Goal: Information Seeking & Learning: Learn about a topic

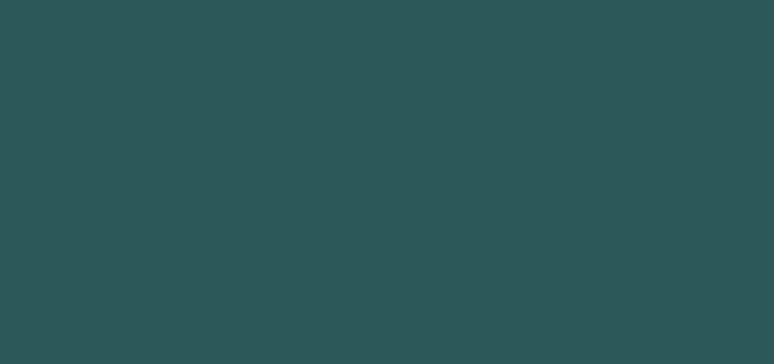
click at [472, 241] on body "1 h ero.moveDown Presiona intro ההההההההההההההההההההההההההההההההההההההההההההההה…" at bounding box center [387, 182] width 774 height 364
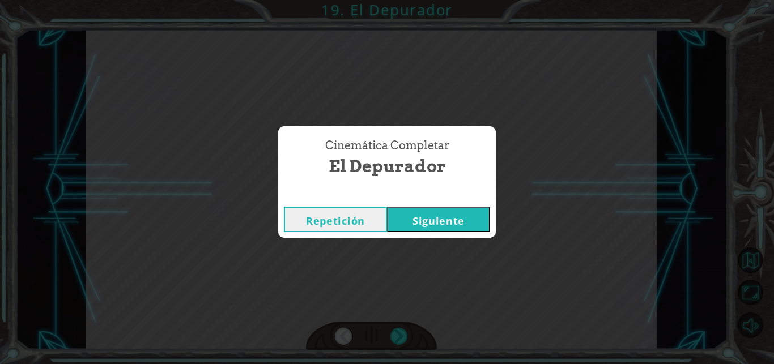
click button "Siguiente" at bounding box center [438, 219] width 103 height 25
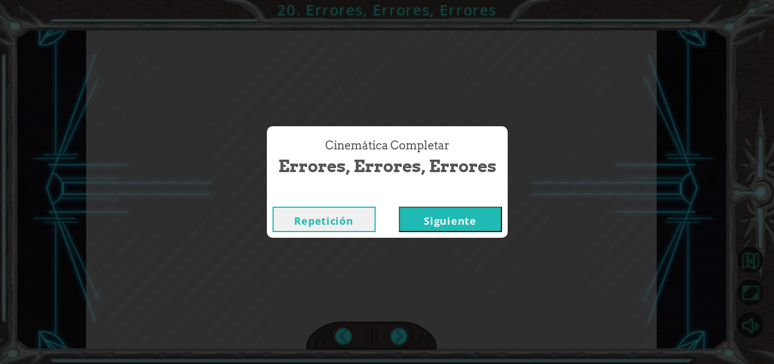
click at [399, 207] on button "Siguiente" at bounding box center [450, 219] width 103 height 25
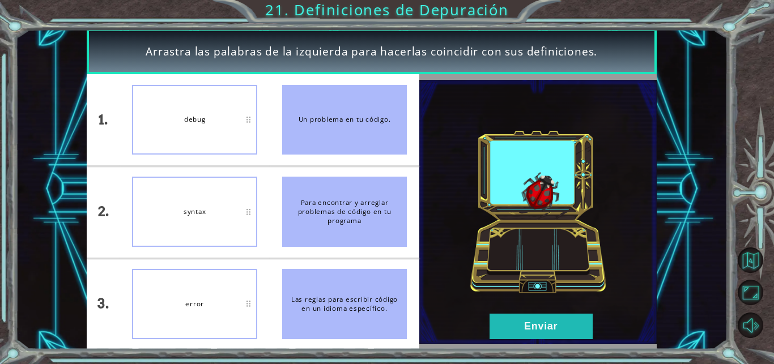
click at [261, 110] on li "debug" at bounding box center [195, 119] width 150 height 91
drag, startPoint x: 211, startPoint y: 209, endPoint x: 207, endPoint y: 300, distance: 91.3
click at [505, 328] on button "Enviar" at bounding box center [541, 326] width 103 height 25
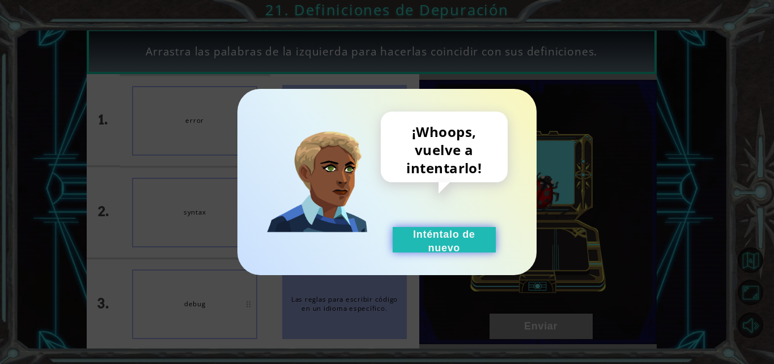
click at [431, 243] on button "Inténtalo de nuevo" at bounding box center [444, 239] width 103 height 25
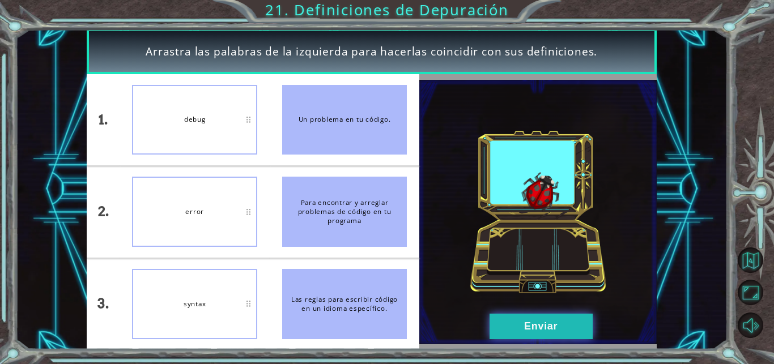
click at [522, 319] on button "Enviar" at bounding box center [541, 326] width 103 height 25
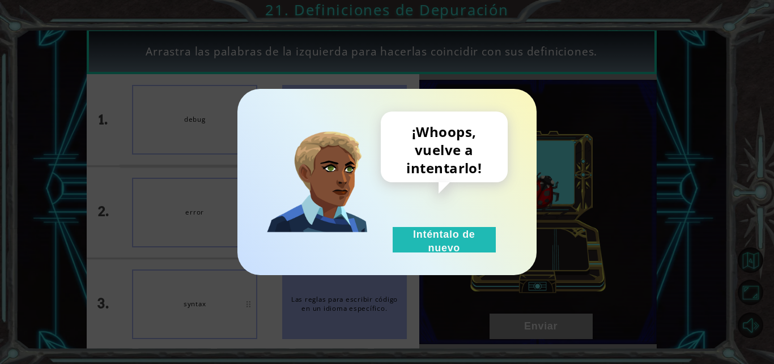
drag, startPoint x: 522, startPoint y: 319, endPoint x: 456, endPoint y: 219, distance: 119.9
click at [456, 219] on div "¡Whoops, vuelve a intentarlo! Inténtalo de nuevo" at bounding box center [387, 182] width 774 height 364
click at [454, 233] on button "Inténtalo de nuevo" at bounding box center [444, 239] width 103 height 25
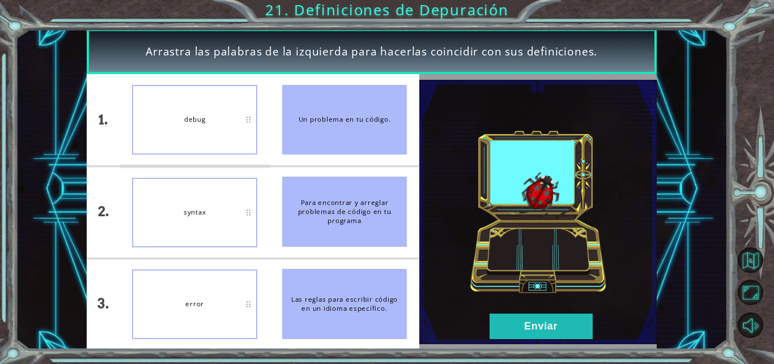
drag, startPoint x: 196, startPoint y: 300, endPoint x: 204, endPoint y: 287, distance: 15.3
click at [507, 334] on button "Enviar" at bounding box center [541, 326] width 103 height 25
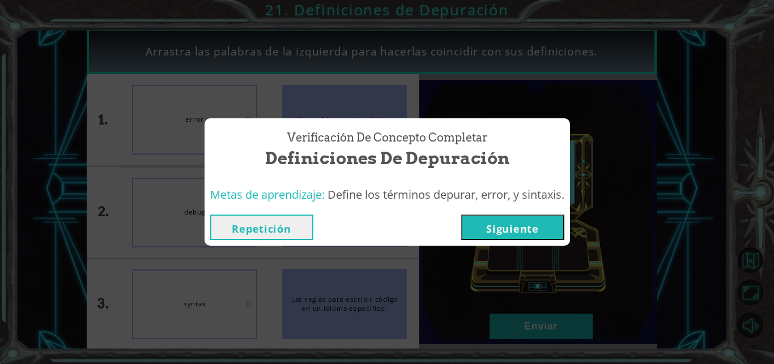
click at [520, 220] on button "Siguiente" at bounding box center [512, 227] width 103 height 25
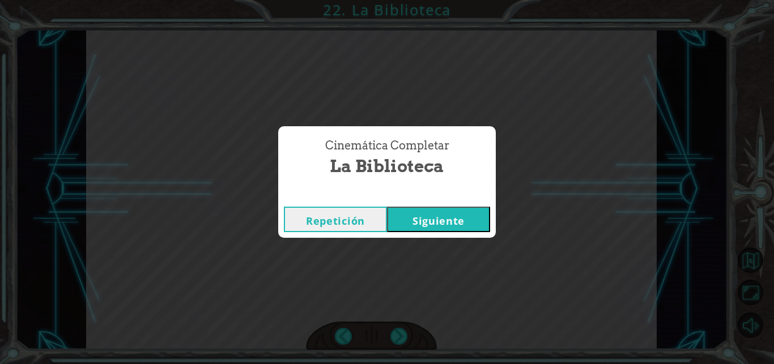
click at [387, 207] on button "Siguiente" at bounding box center [438, 219] width 103 height 25
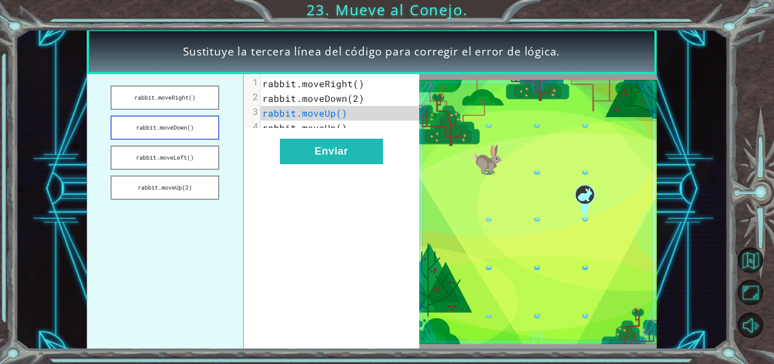
click at [181, 128] on button "rabbit.moveDown()" at bounding box center [164, 128] width 109 height 24
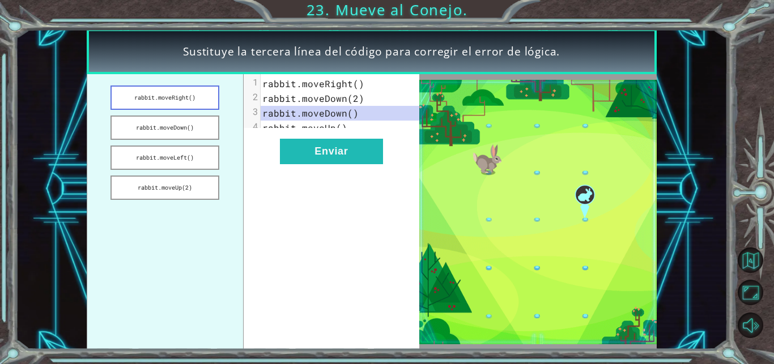
click at [187, 92] on button "rabbit.moveRight()" at bounding box center [164, 98] width 109 height 24
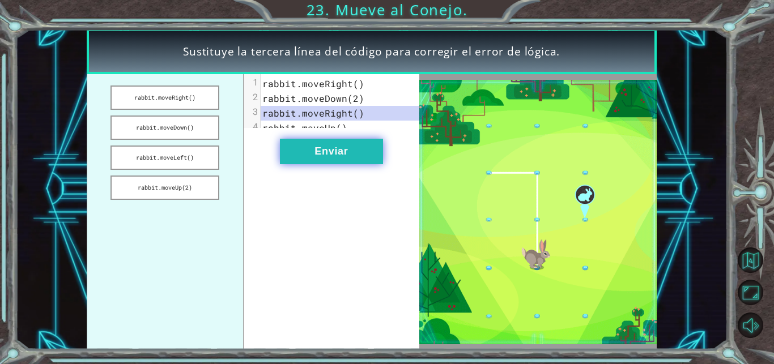
click at [345, 164] on button "Enviar" at bounding box center [331, 151] width 103 height 25
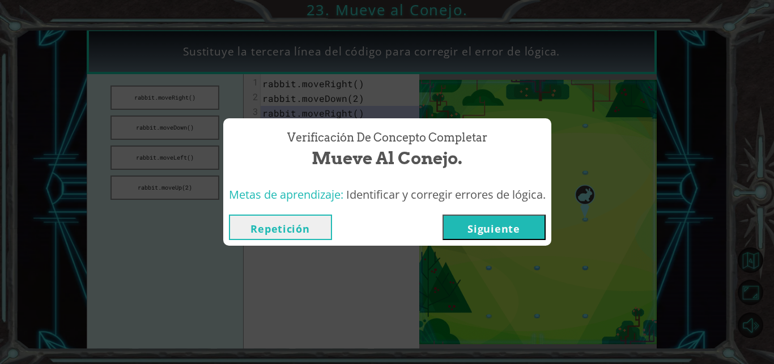
click at [533, 233] on button "Siguiente" at bounding box center [494, 227] width 103 height 25
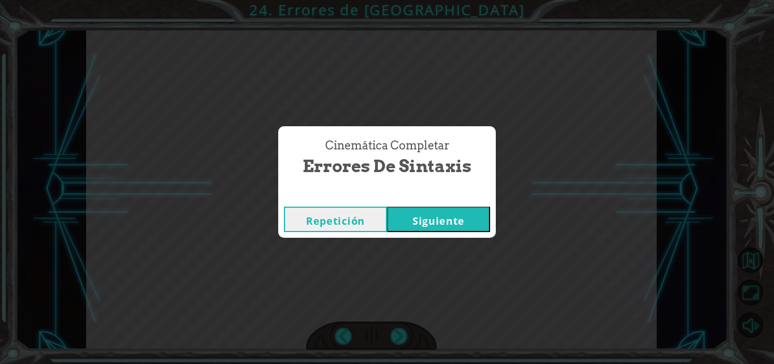
click at [454, 216] on button "Siguiente" at bounding box center [438, 219] width 103 height 25
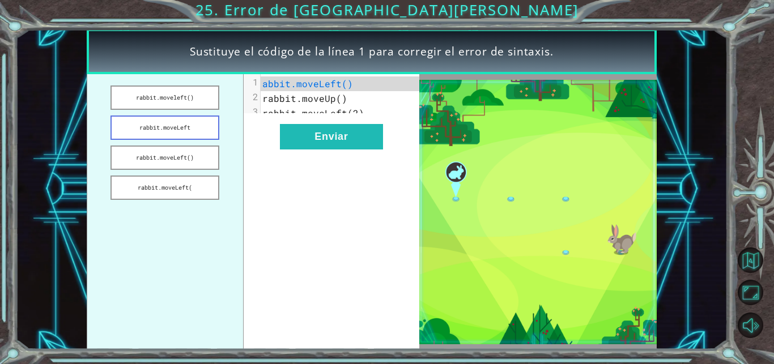
click at [176, 126] on button "rabbit.moveLeft" at bounding box center [164, 128] width 109 height 24
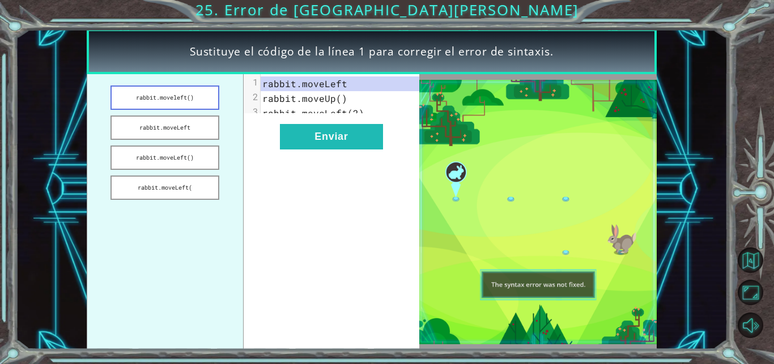
click at [190, 108] on button "rabbit.moveleft()" at bounding box center [164, 98] width 109 height 24
drag, startPoint x: 239, startPoint y: 143, endPoint x: 246, endPoint y: 148, distance: 9.4
click at [246, 148] on div "rabbit.moveleft() rabbit.moveLeft rabbit.moveLeft() rabbit.moveLeft( xxxxxxxxxx…" at bounding box center [253, 211] width 333 height 275
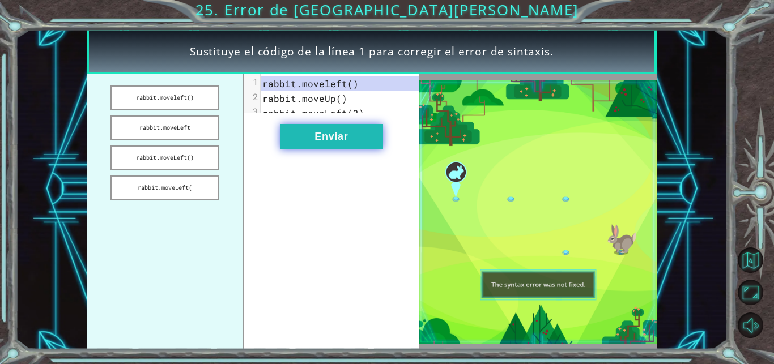
click at [338, 147] on button "Enviar" at bounding box center [331, 136] width 103 height 25
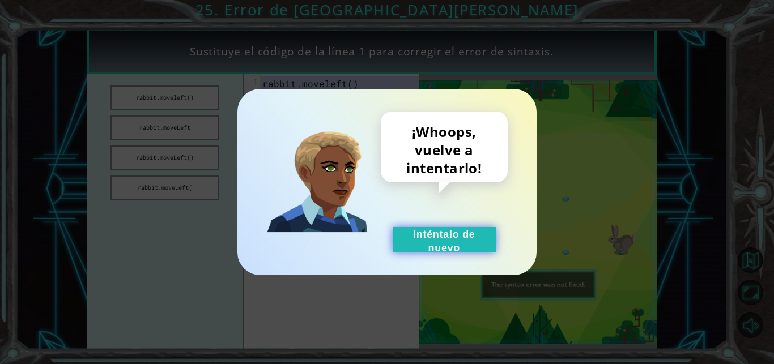
click at [420, 248] on button "Inténtalo de nuevo" at bounding box center [444, 239] width 103 height 25
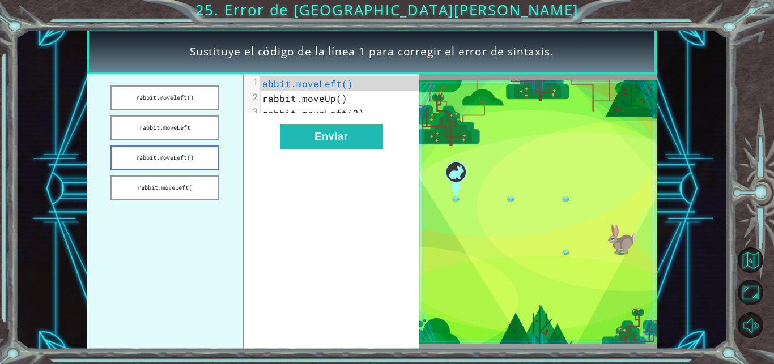
click at [210, 159] on button "rabbit.moveLeft()" at bounding box center [164, 158] width 109 height 24
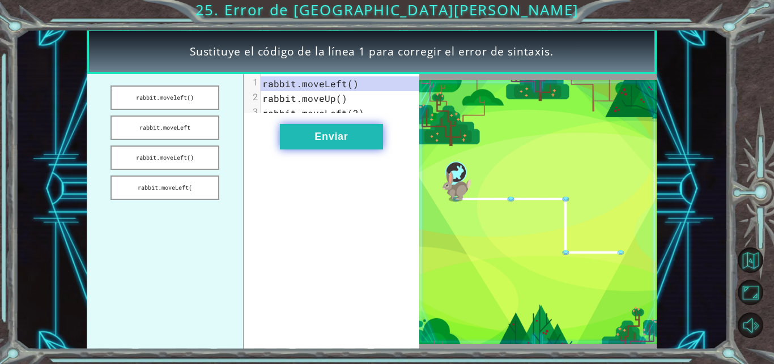
click at [366, 141] on button "Enviar" at bounding box center [331, 136] width 103 height 25
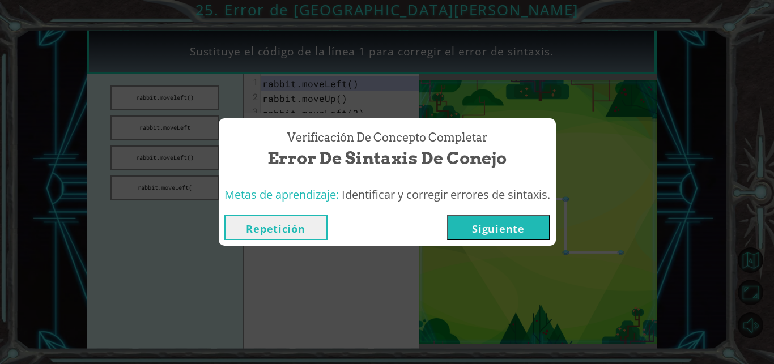
click at [519, 223] on button "Siguiente" at bounding box center [498, 227] width 103 height 25
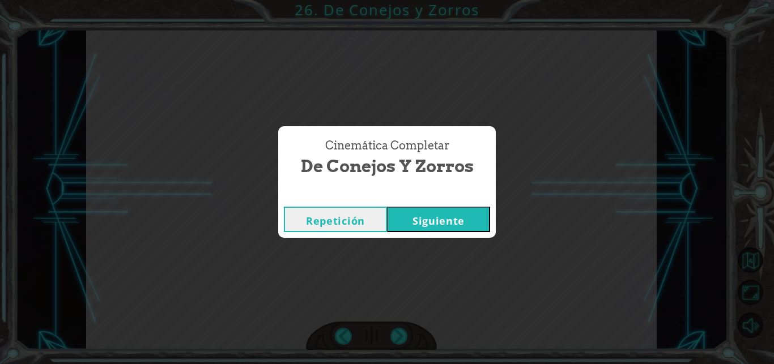
click button "Siguiente" at bounding box center [438, 219] width 103 height 25
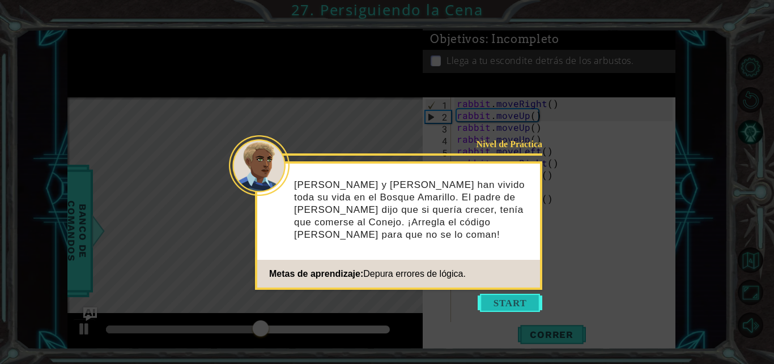
click at [495, 295] on button "Start" at bounding box center [510, 303] width 65 height 18
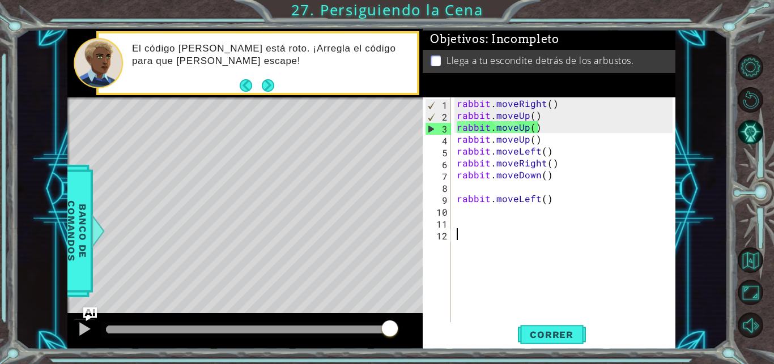
click at [540, 131] on div "rabbit . moveRight ( ) rabbit . moveUp ( ) rabbit . moveUp ( ) rabbit . moveUp …" at bounding box center [566, 222] width 224 height 250
type textarea "rabbit.moveUp()"
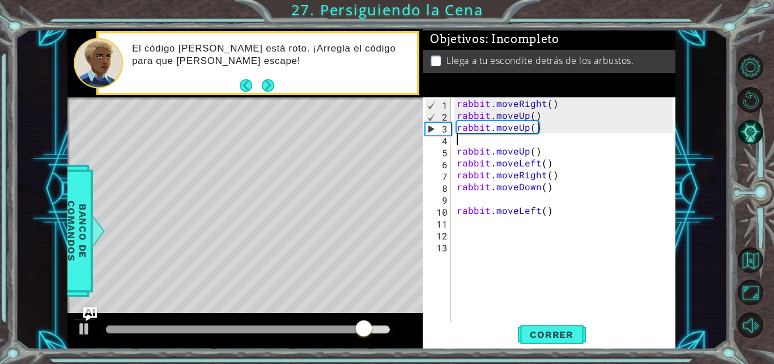
type textarea "rabbit.moveUp()"
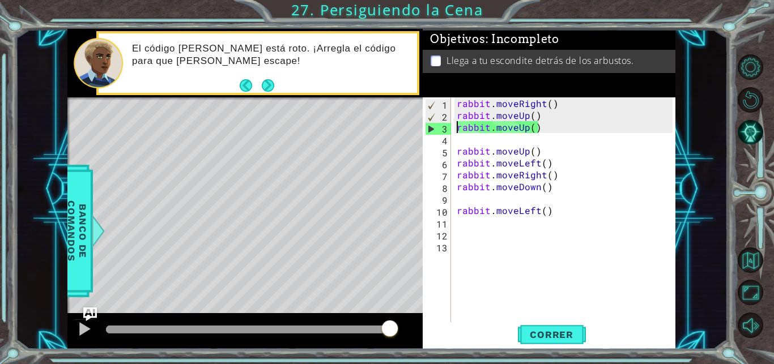
type textarea "rabbit.moveUp()"
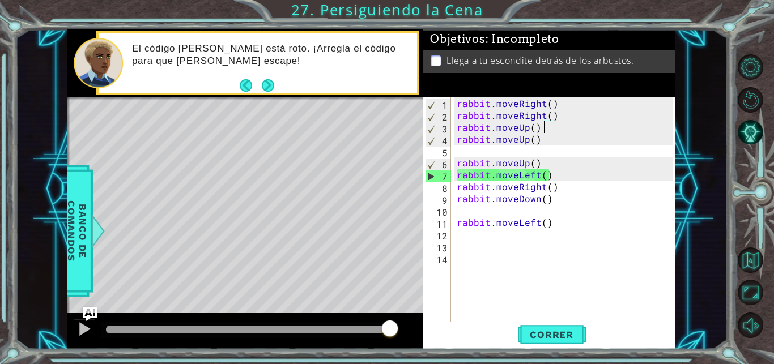
type textarea "rabbit.moveUp()"
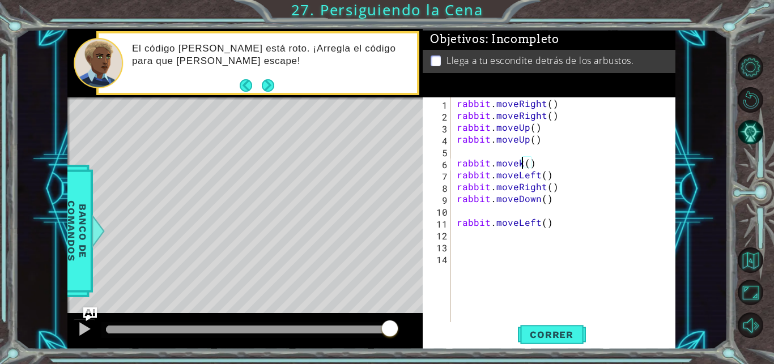
scroll to position [0, 4]
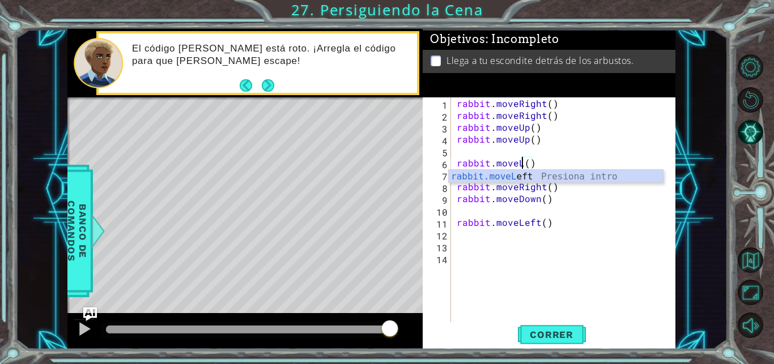
type textarea "rabbit.moveLeft(1)"
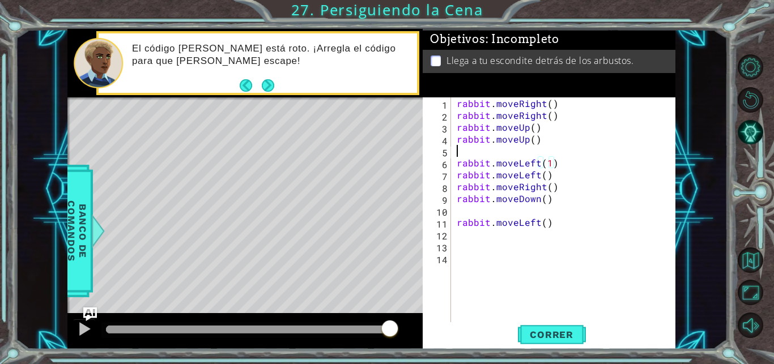
scroll to position [0, 0]
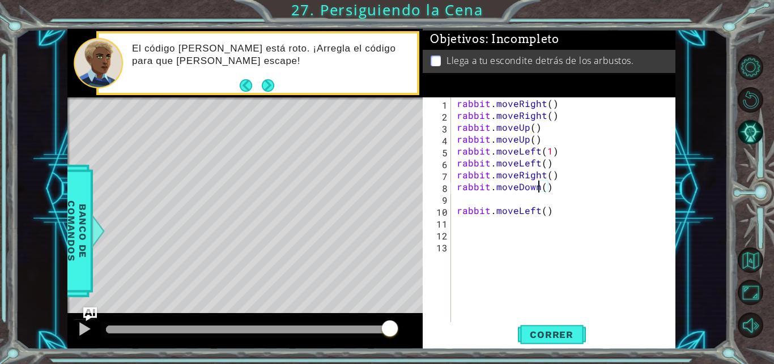
type textarea "rabbit.moveRight()"
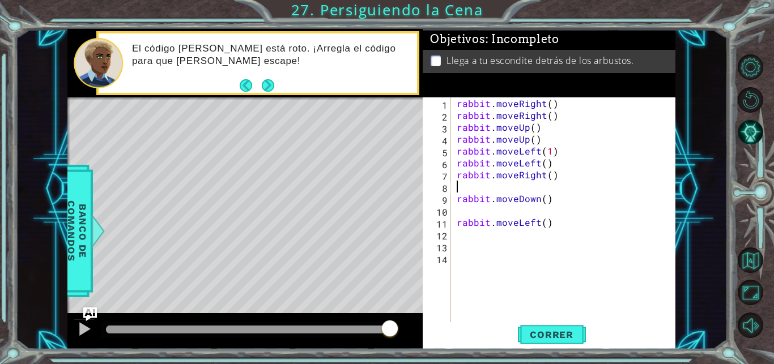
type textarea "r"
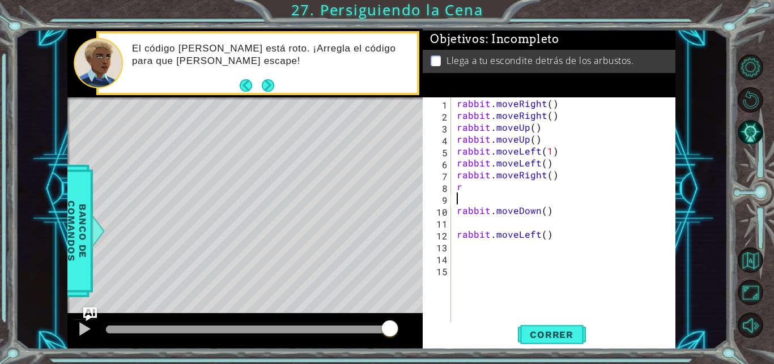
type textarea "r"
type textarea "rabbit.moveRight()"
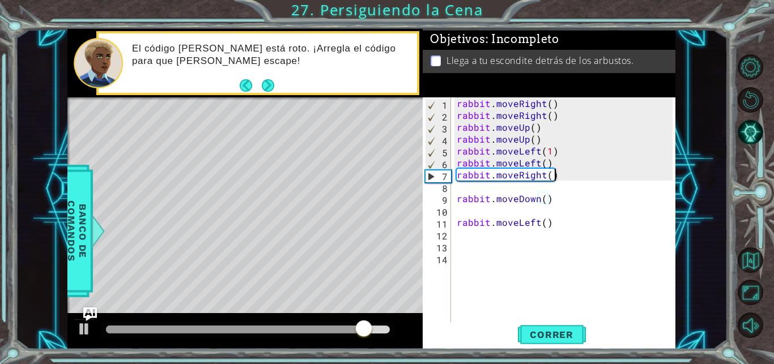
click at [560, 172] on div "rabbit . moveRight ( ) rabbit . moveRight ( ) rabbit . moveUp ( ) rabbit . move…" at bounding box center [566, 222] width 224 height 250
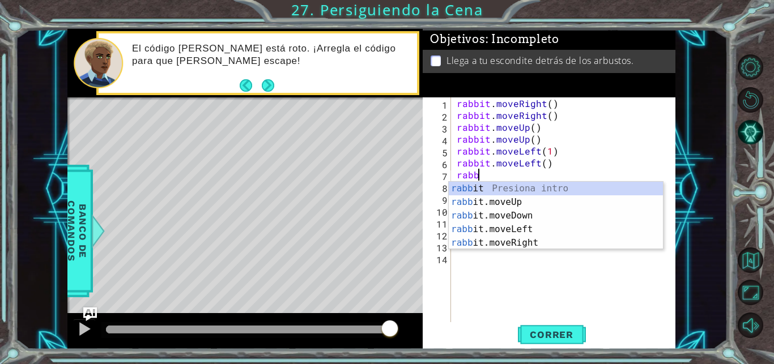
type textarea "r"
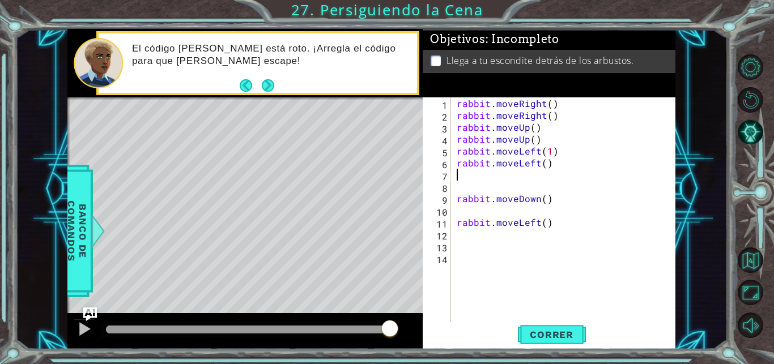
type textarea "rabbit.moveLeft()"
type textarea "rabbit.moveDown()"
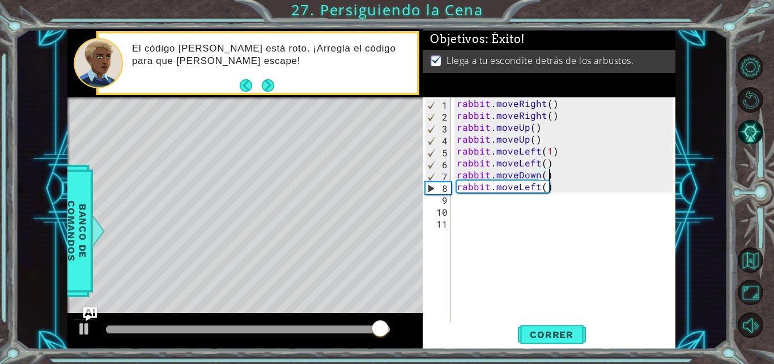
type textarea "rabbit.moveDown()"
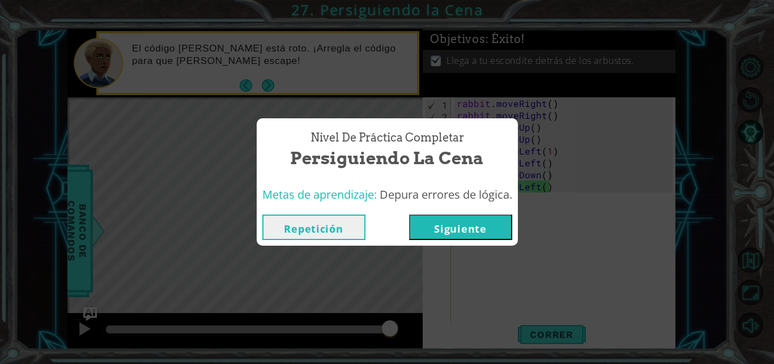
click at [452, 232] on button "Siguiente" at bounding box center [460, 227] width 103 height 25
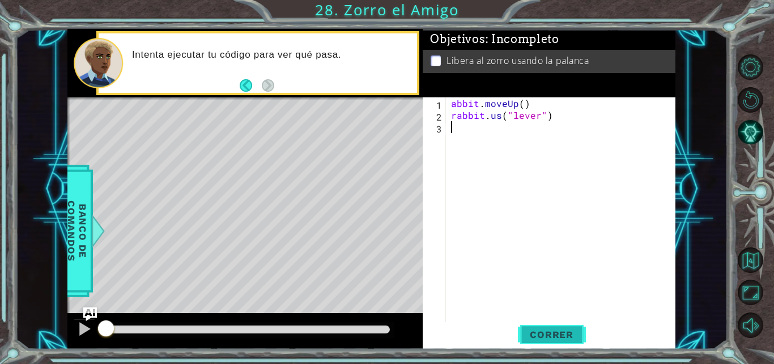
click at [551, 331] on span "Correr" at bounding box center [551, 334] width 66 height 11
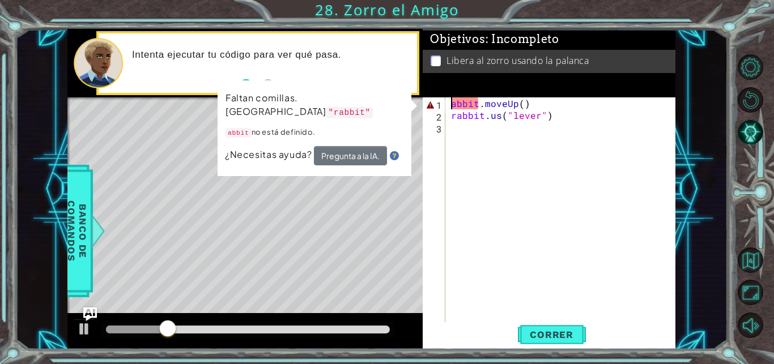
click at [452, 104] on div "abbit . moveUp ( ) rabbit . us ( "lever" )" at bounding box center [563, 222] width 229 height 250
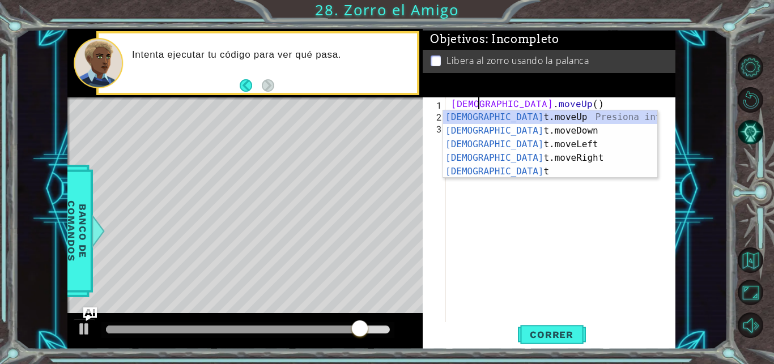
scroll to position [0, 2]
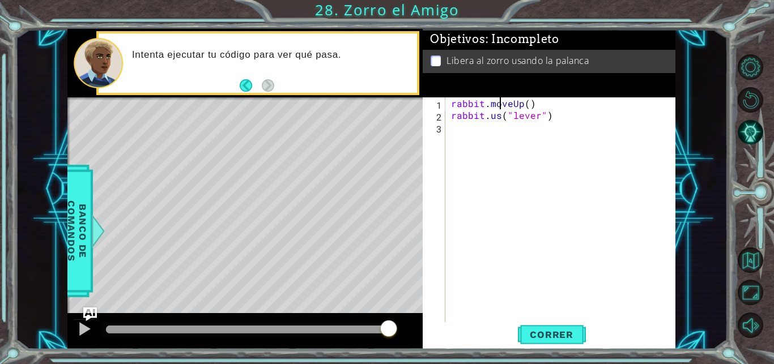
click at [500, 104] on div "rabbit . moveUp ( ) rabbit . us ( "lever" )" at bounding box center [563, 222] width 229 height 250
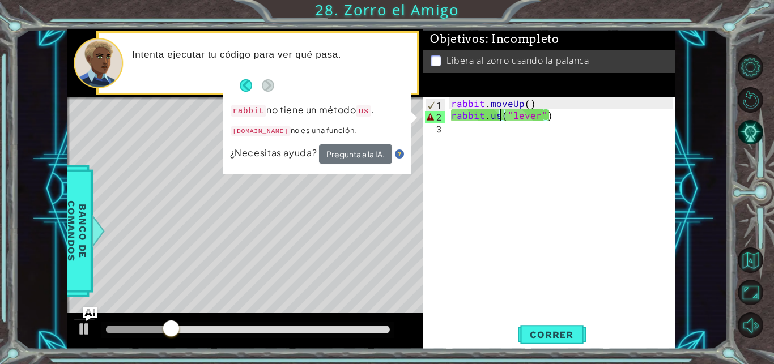
scroll to position [0, 3]
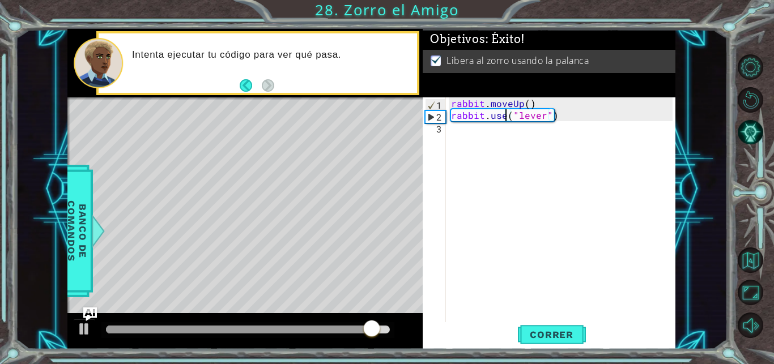
type textarea "rabbit.use("lever")"
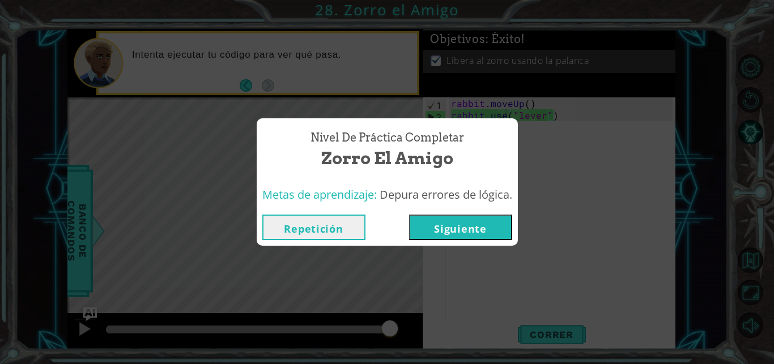
click at [456, 239] on button "Siguiente" at bounding box center [460, 227] width 103 height 25
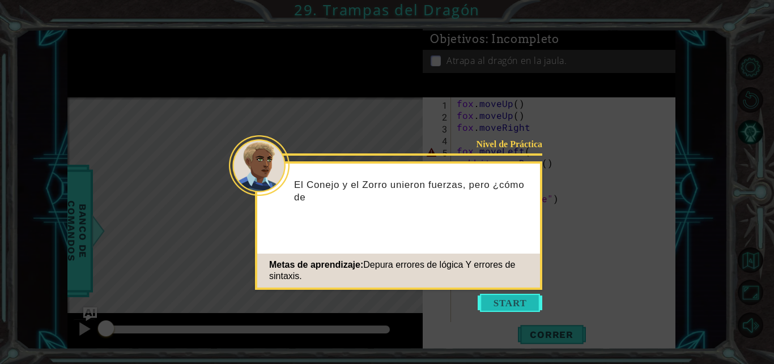
click at [495, 297] on button "Start" at bounding box center [510, 303] width 65 height 18
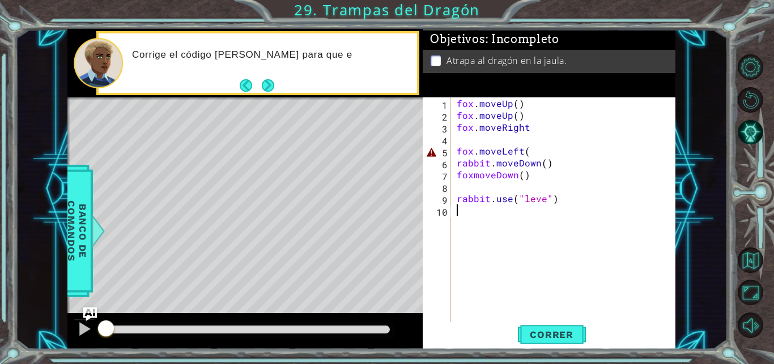
type textarea "rabbit.use("leve")"
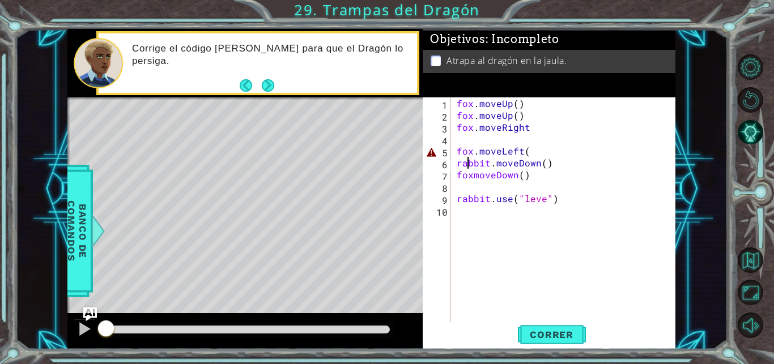
type textarea "fox.moveLeft("
type textarea "fox.moveLeft()"
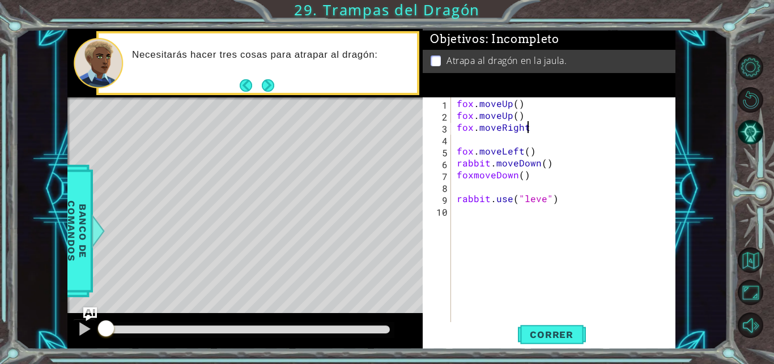
scroll to position [0, 5]
click at [543, 198] on div "fox . moveUp ( ) fox . moveUp ( ) fox . moveRight ( ) fox . moveLeft ( ) rabbit…" at bounding box center [566, 222] width 224 height 250
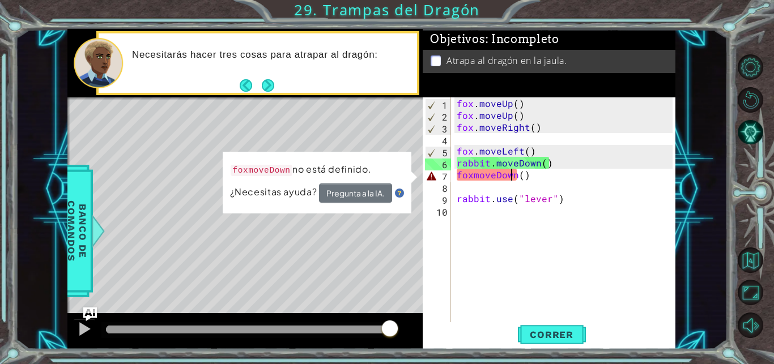
click at [513, 175] on div "fox . moveUp ( ) fox . moveUp ( ) fox . moveRight ( ) fox . moveLeft ( ) rabbit…" at bounding box center [566, 222] width 224 height 250
type textarea "fox.moveDown()"
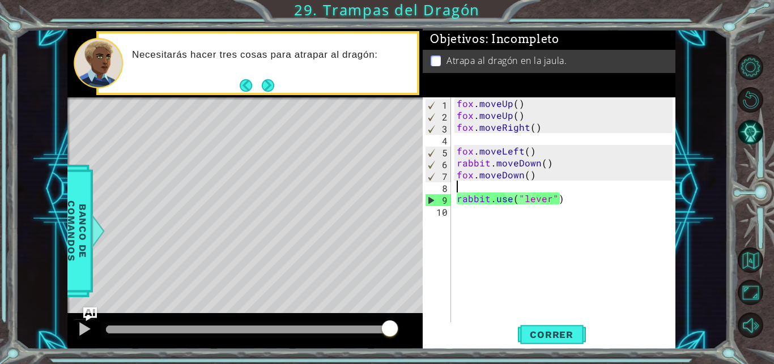
scroll to position [0, 0]
type textarea "fox.moveDown()"
type textarea "rabbit.use("lever")"
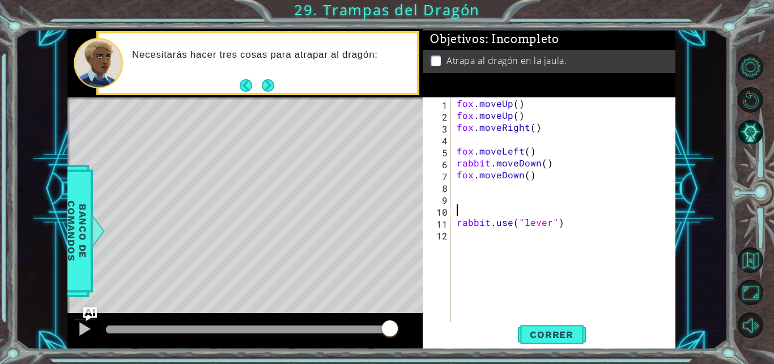
type textarea "rabbit.use("lever")"
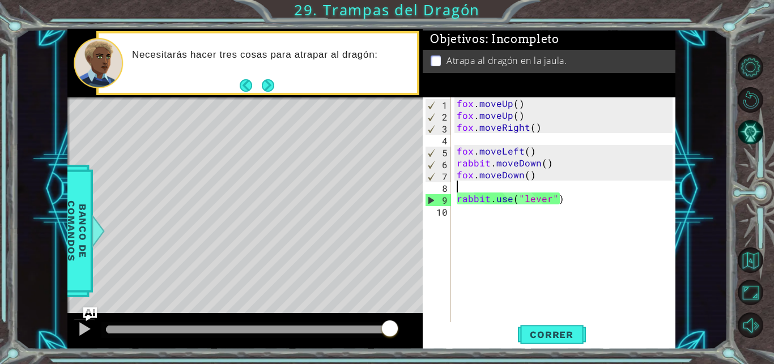
click at [487, 166] on div "fox . moveUp ( ) fox . moveUp ( ) fox . moveRight ( ) fox . moveLeft ( ) rabbit…" at bounding box center [566, 222] width 224 height 250
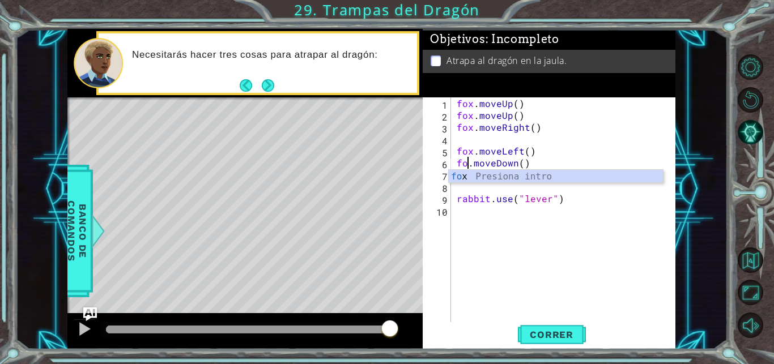
scroll to position [0, 1]
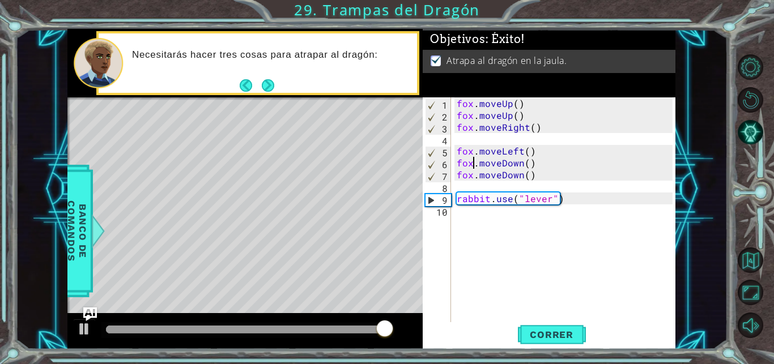
type textarea "fox.moveDown()"
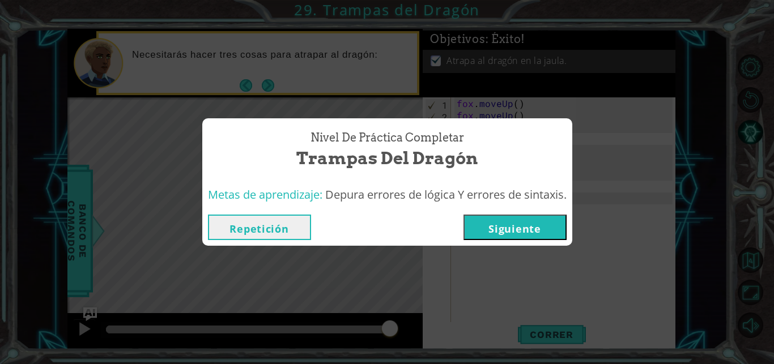
click button "Siguiente" at bounding box center [515, 227] width 103 height 25
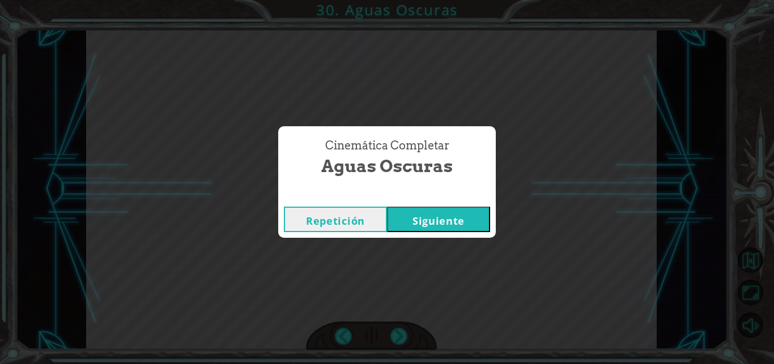
click button "Siguiente" at bounding box center [438, 219] width 103 height 25
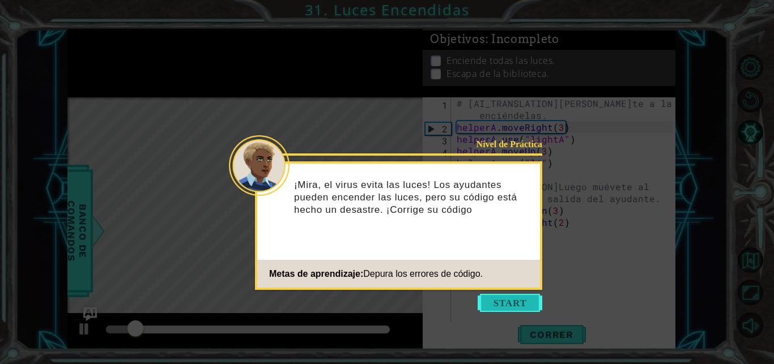
click at [495, 296] on button "Start" at bounding box center [510, 303] width 65 height 18
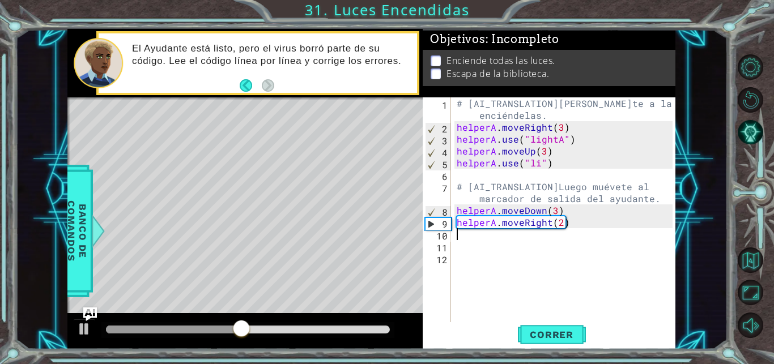
type textarea "helperA.moveRight(2)"
click at [537, 169] on div "# [AI_TRANSLATION]Muévete a las luces y enciéndelas. helperA . moveRight ( 3 ) …" at bounding box center [566, 228] width 224 height 262
click at [537, 164] on div "# [AI_TRANSLATION]Muévete a las luces y enciéndelas. helperA . moveRight ( 3 ) …" at bounding box center [566, 228] width 224 height 262
click at [552, 207] on div "# [AI_TRANSLATION]Muévete a las luces y enciéndelas. helperA . moveRight ( 3 ) …" at bounding box center [566, 228] width 224 height 262
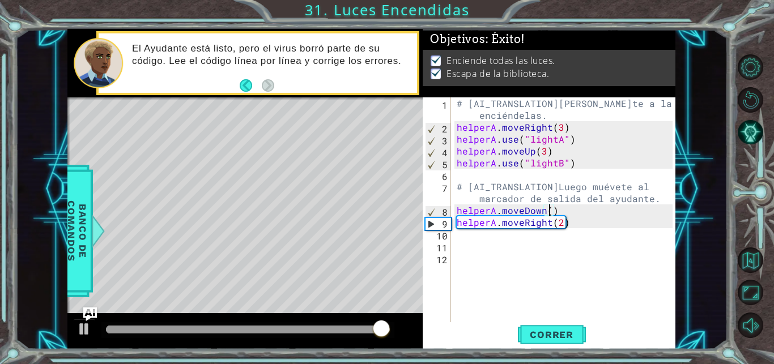
type textarea "helperA.moveDown()"
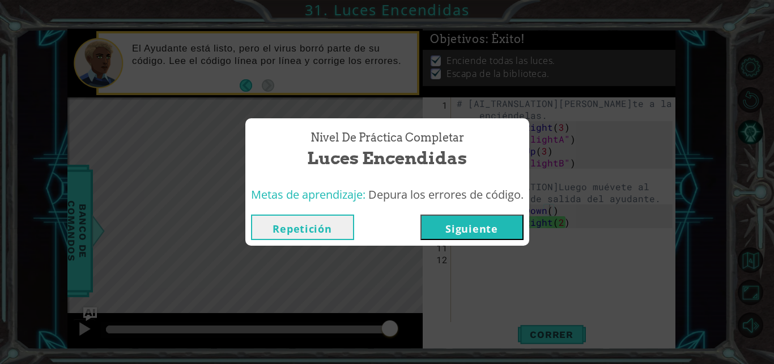
click at [552, 207] on div "Nivel de Práctica Completar Luces Encendidas Metas de aprendizaje: Depura los e…" at bounding box center [387, 182] width 774 height 364
click at [554, 206] on div "Nivel de Práctica Completar Luces Encendidas Metas de aprendizaje: Depura los e…" at bounding box center [387, 182] width 774 height 364
click at [447, 235] on button "Siguiente" at bounding box center [471, 227] width 103 height 25
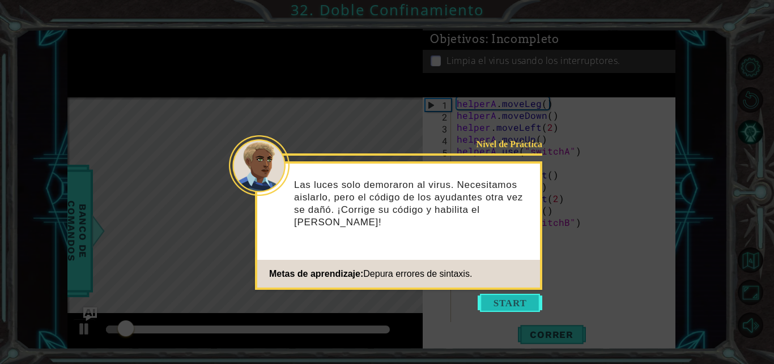
click at [514, 309] on button "Start" at bounding box center [510, 303] width 65 height 18
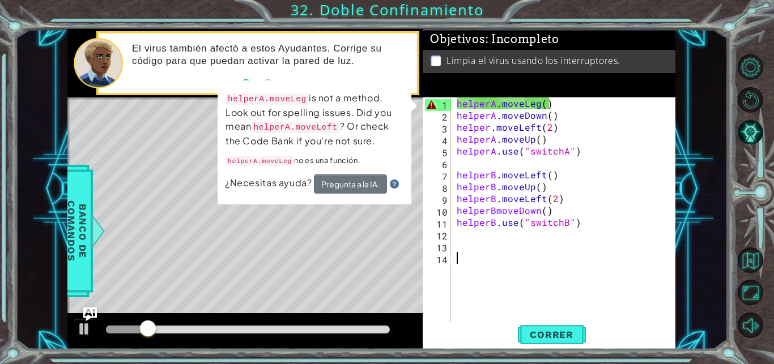
click at [538, 106] on div "helperA . moveLeg ( ) helperA . moveDown ( ) helper . moveLeft ( 2 ) helperA . …" at bounding box center [566, 222] width 224 height 250
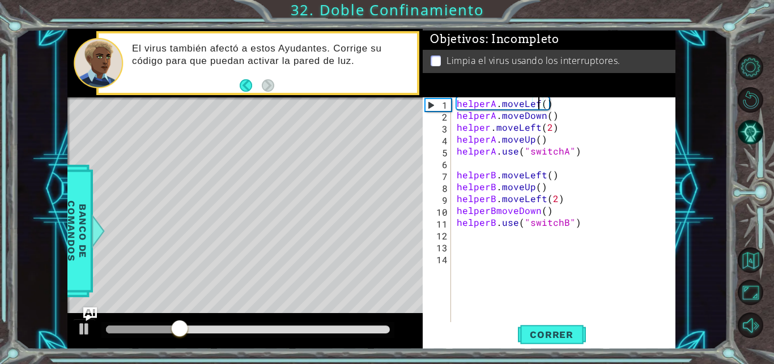
scroll to position [0, 5]
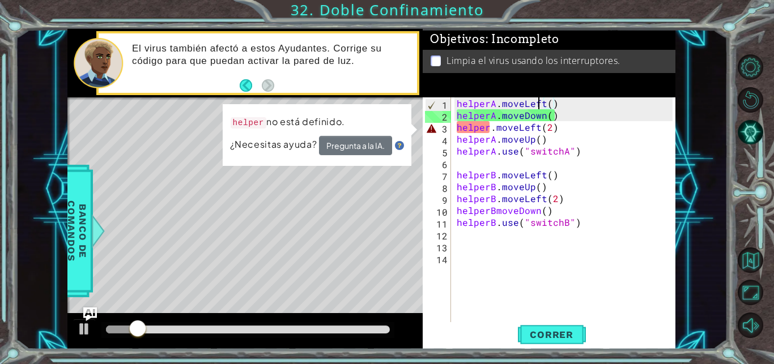
click at [538, 106] on div "helperA . moveLeft ( ) helperA . moveDown ( ) helper . moveLeft ( 2 ) helperA .…" at bounding box center [566, 222] width 224 height 250
click at [489, 130] on div "helperA . moveLeft ( ) helperA . moveDown ( ) helper . moveLeft ( 2 ) helperA .…" at bounding box center [566, 222] width 224 height 250
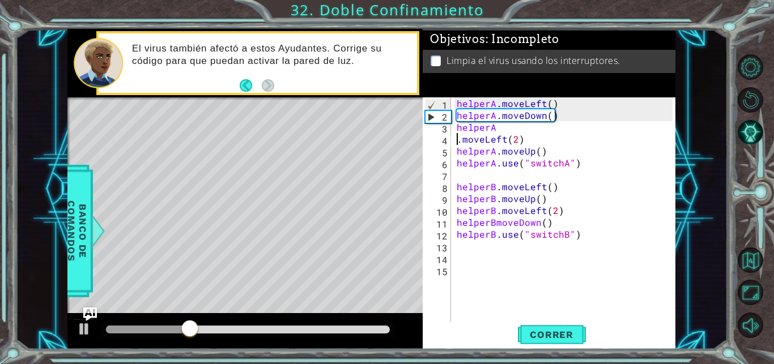
type textarea "helperA.moveLeft(2)"
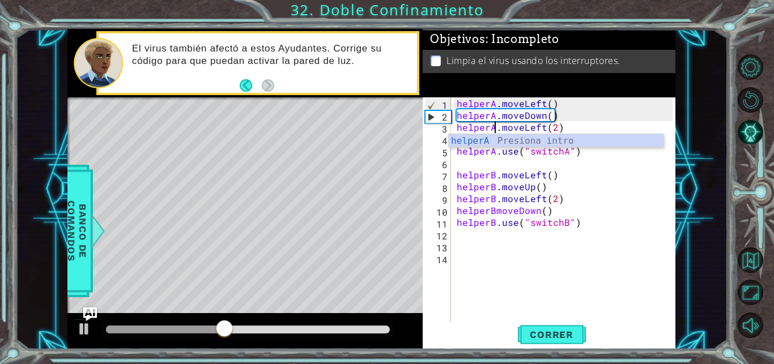
scroll to position [0, 0]
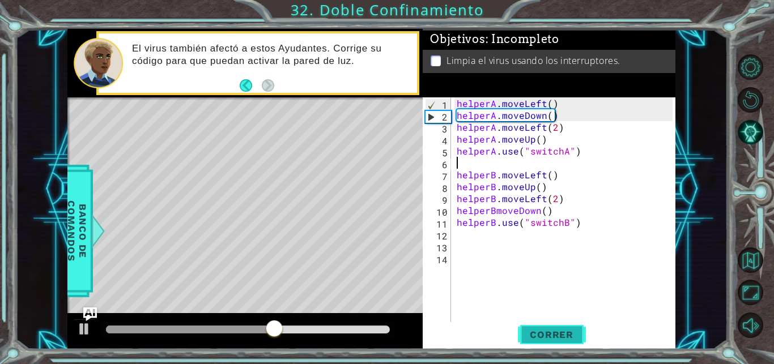
click at [543, 329] on button "Correr" at bounding box center [552, 334] width 68 height 25
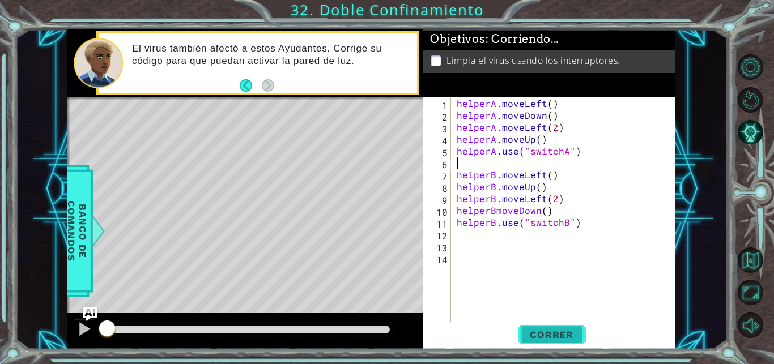
click at [543, 329] on button "Correr" at bounding box center [552, 334] width 68 height 25
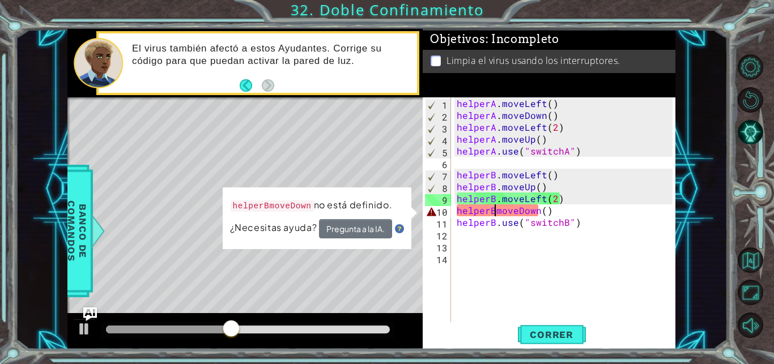
click at [496, 207] on div "helperA . moveLeft ( ) helperA . moveDown ( ) helperA . moveLeft ( 2 ) helperA …" at bounding box center [566, 222] width 224 height 250
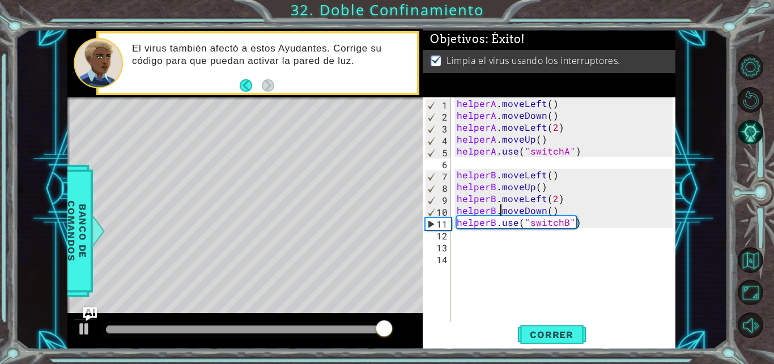
type textarea "helperB.moveDown()"
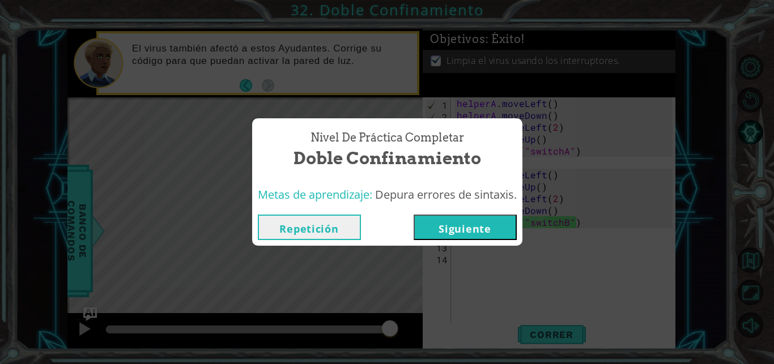
click at [462, 231] on button "Siguiente" at bounding box center [465, 227] width 103 height 25
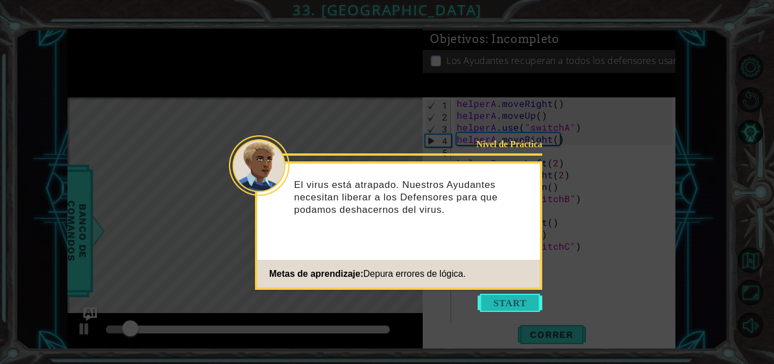
click at [498, 308] on button "Start" at bounding box center [510, 303] width 65 height 18
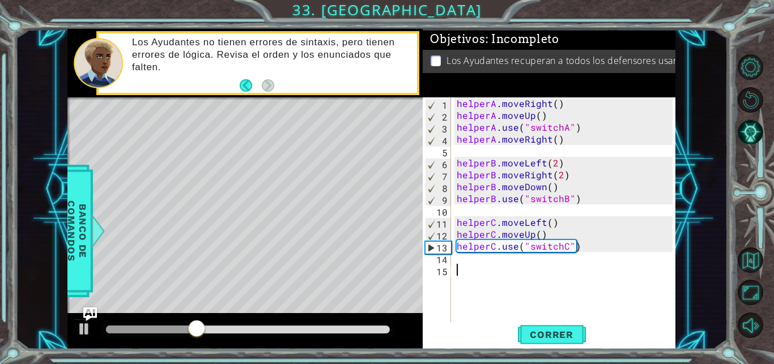
click at [561, 183] on div "helperA . moveRight ( ) helperA . moveUp ( ) helperA . use ( "switchA" ) helper…" at bounding box center [566, 222] width 224 height 250
type textarea "helperB.moveDown()"
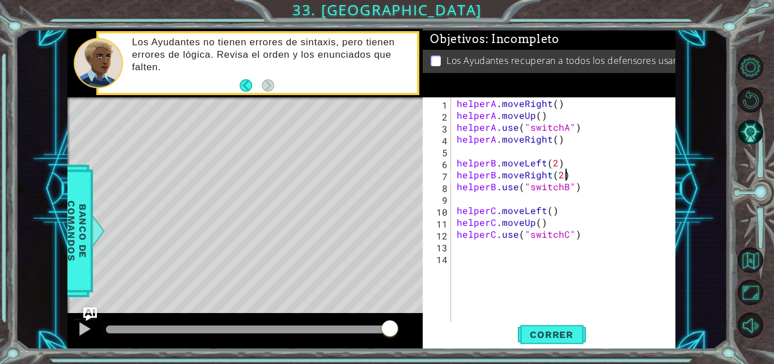
click at [560, 168] on div "helperA . moveRight ( ) helperA . moveUp ( ) helperA . use ( "switchA" ) helper…" at bounding box center [566, 222] width 224 height 250
type textarea "helperB.moveLeft(2)"
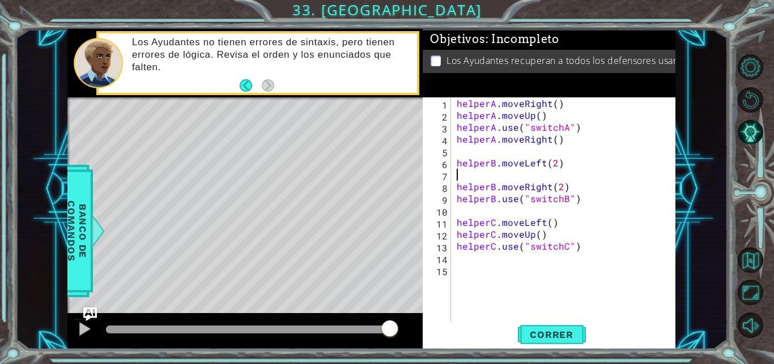
paste textarea "helperB.moveDown()"
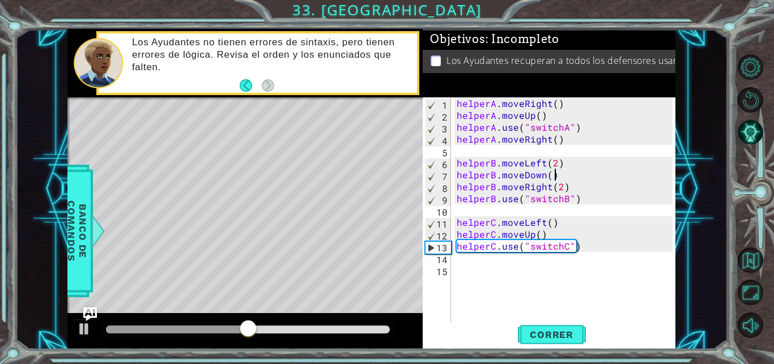
type textarea "helperB.moveLeft(2)"
type textarea "helperB.use("switchB")"
type textarea "helperC.use("switchC")"
type textarea "helperC.moveUp()"
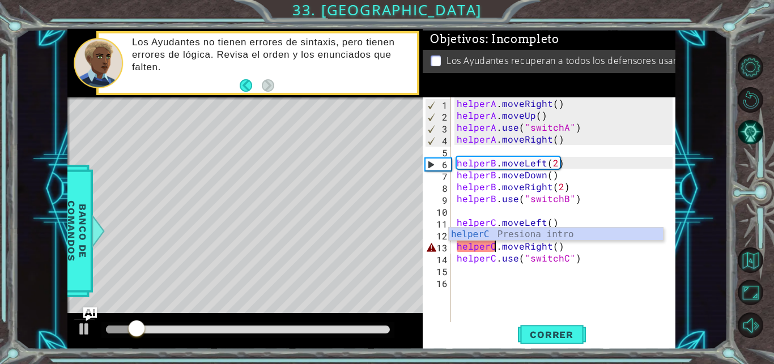
scroll to position [0, 2]
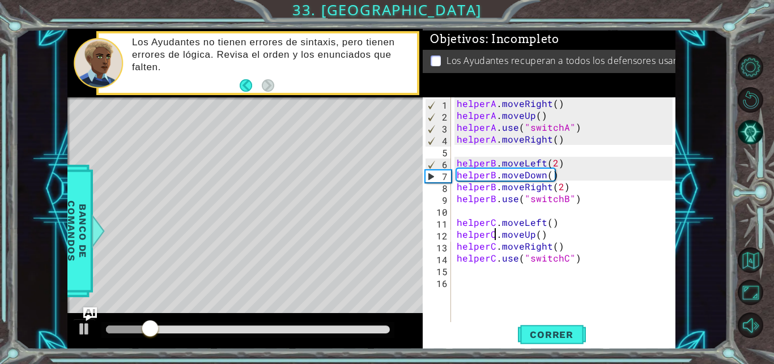
type textarea "helperC.moveLeft()"
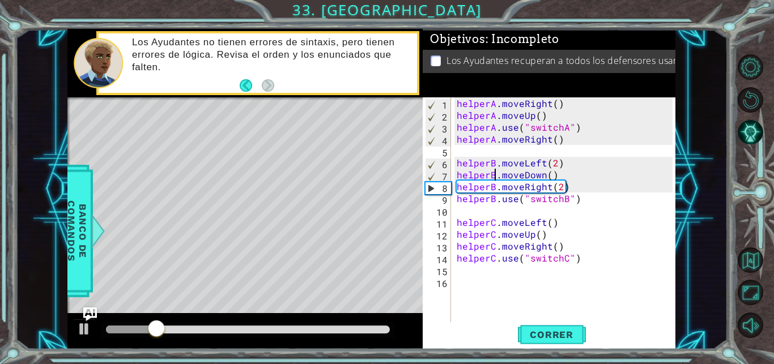
type textarea "helperB.moveLeft(2)"
type textarea "helperA.moveRight()"
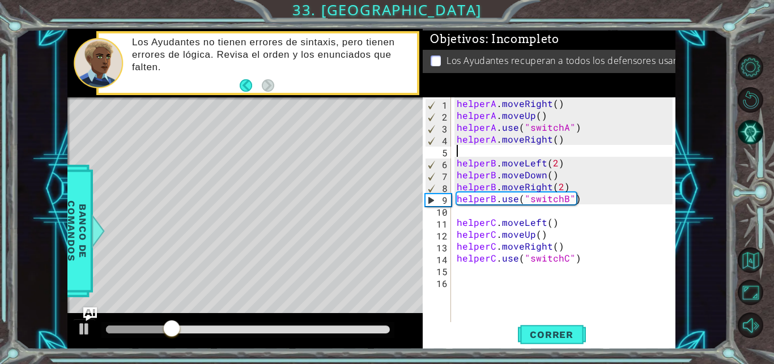
type textarea "helperB.moveLeft(2)"
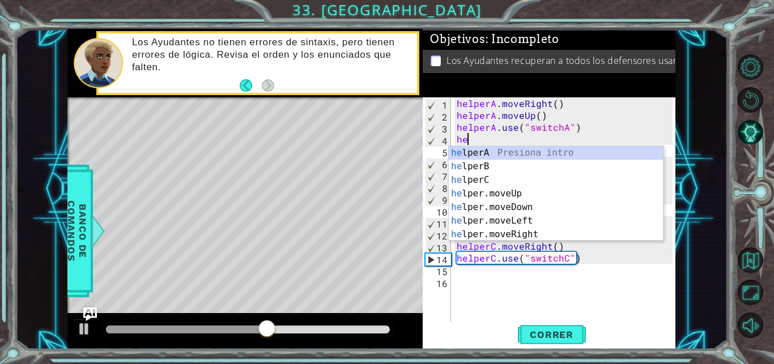
type textarea "h"
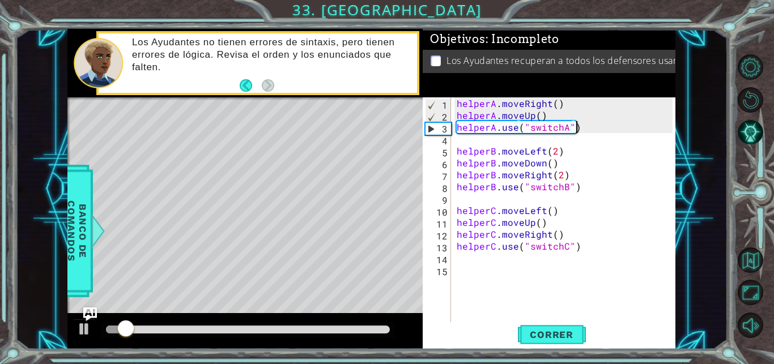
type textarea "helperA.moveUp()"
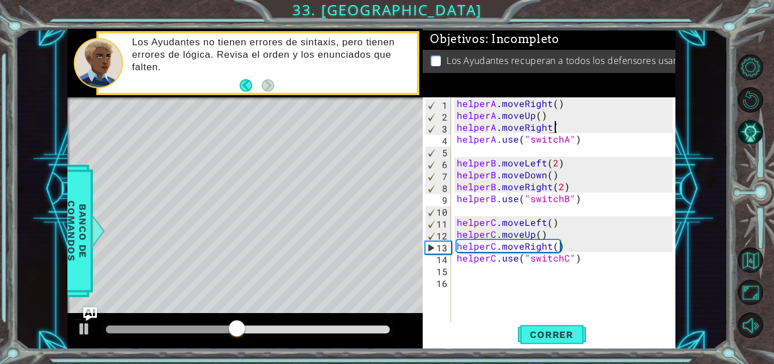
scroll to position [0, 6]
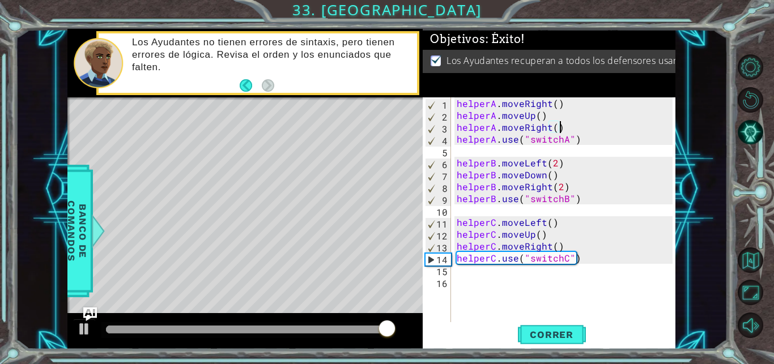
type textarea "helperA.moveRight()"
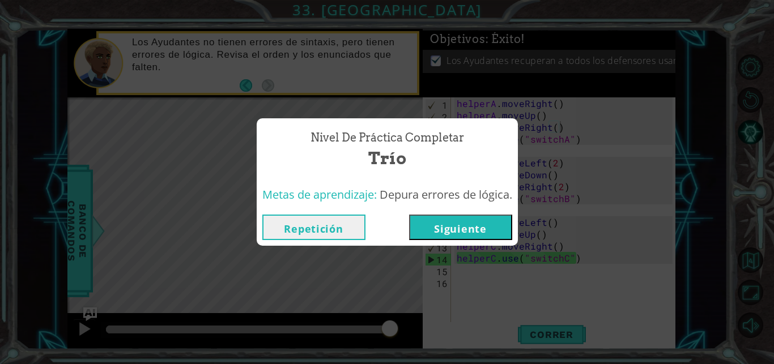
click button "Siguiente" at bounding box center [460, 227] width 103 height 25
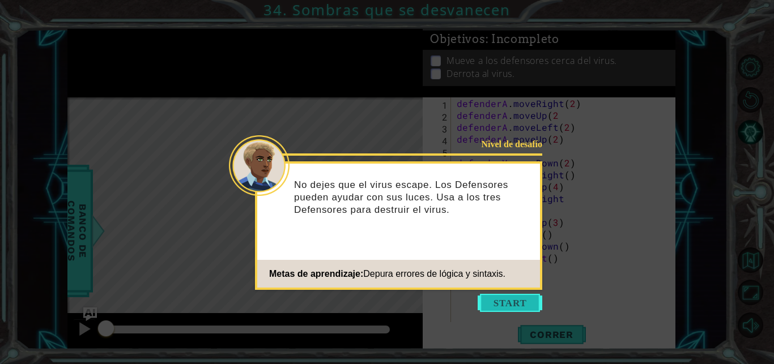
click at [507, 299] on button "Start" at bounding box center [510, 303] width 65 height 18
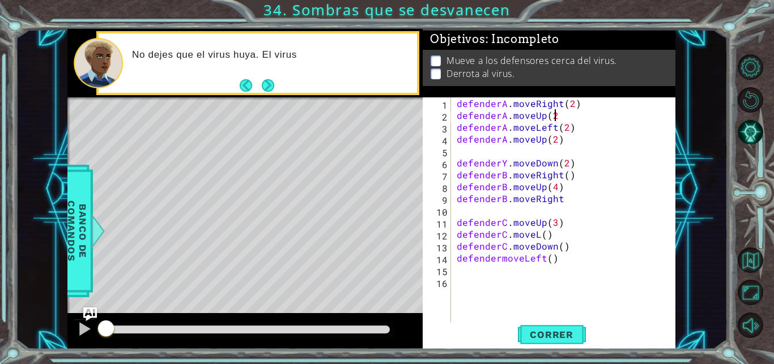
click at [556, 115] on div "defenderA . moveRight ( 2 ) defenderA . moveUp ( 2 defenderA . moveLeft ( 2 ) d…" at bounding box center [566, 222] width 224 height 250
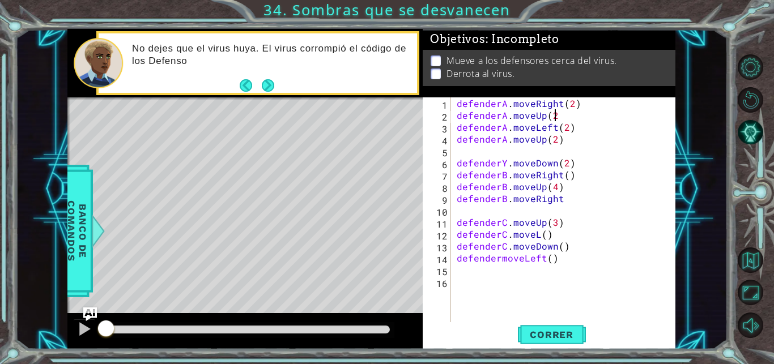
scroll to position [0, 6]
type textarea "defenderA.moveUp(2)"
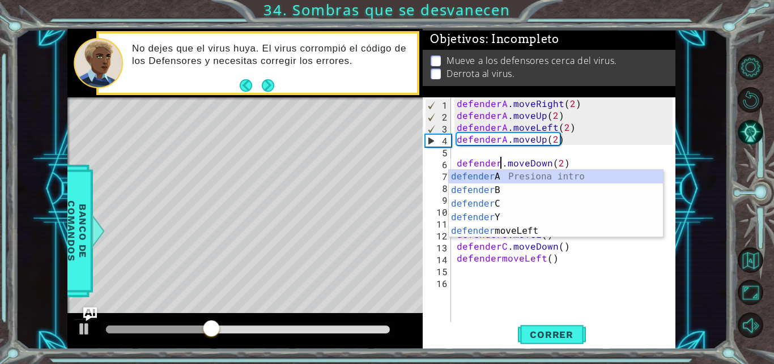
scroll to position [0, 3]
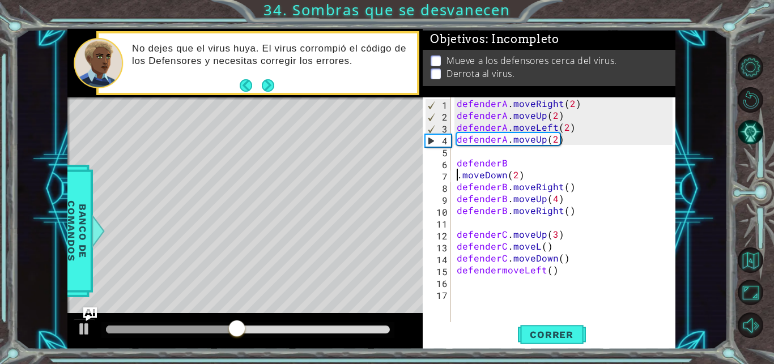
type textarea "defenderB.moveDown(2)"
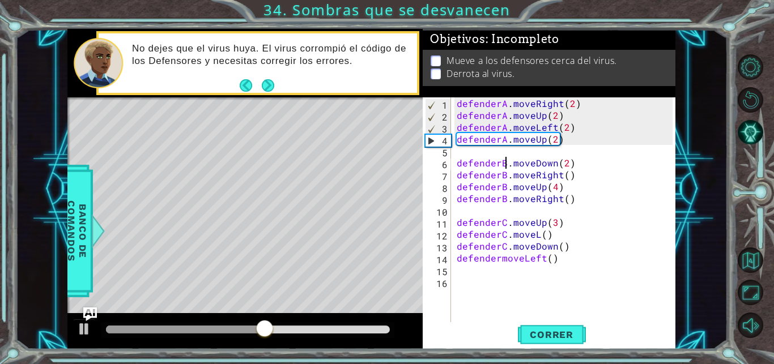
scroll to position [0, 0]
type textarea "defenderA.moveUp(2)"
type textarea "defenderB.moveRight()"
type textarea "defendermoveLeft()"
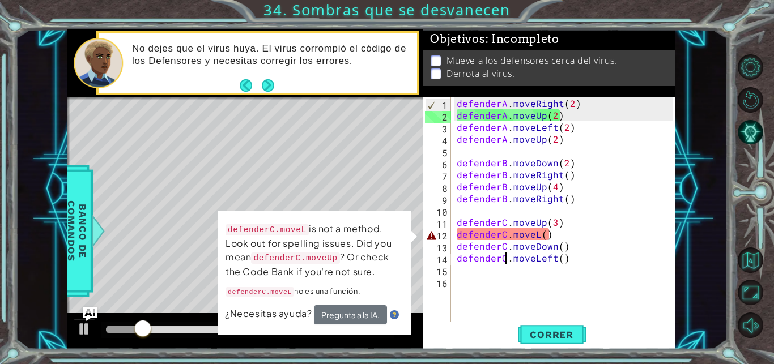
click at [535, 231] on div "defenderA . moveRight ( 2 ) defenderA . moveUp ( 2 ) defenderA . moveLeft ( 2 )…" at bounding box center [566, 222] width 224 height 250
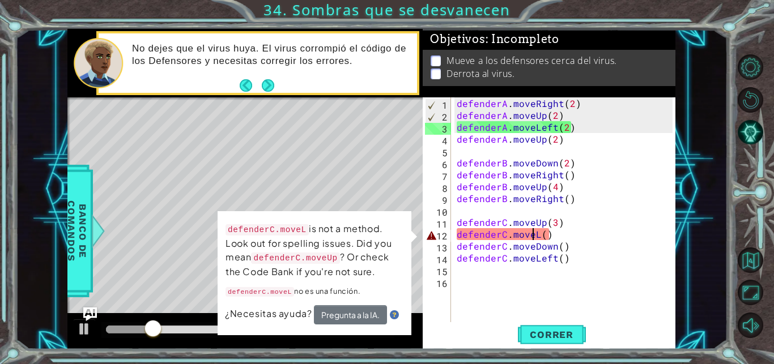
click at [538, 235] on div "defenderA . moveRight ( 2 ) defenderA . moveUp ( 2 ) defenderA . moveLeft ( 2 )…" at bounding box center [566, 222] width 224 height 250
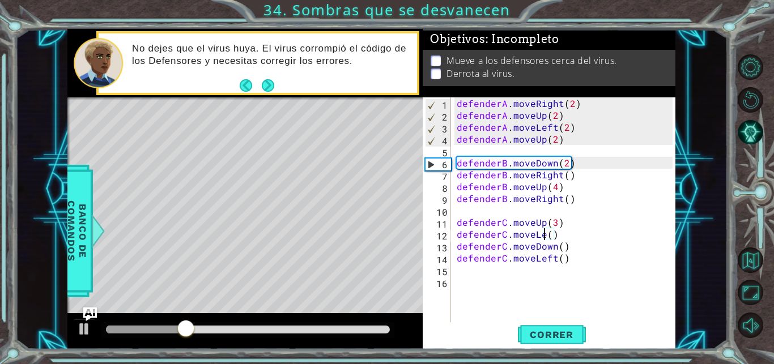
scroll to position [0, 6]
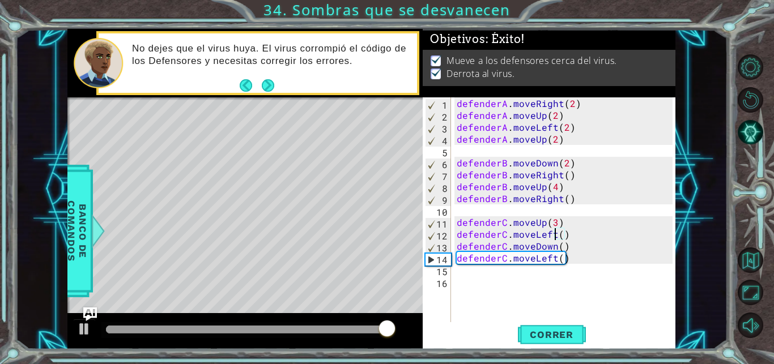
type textarea "defenderC.moveLeft()"
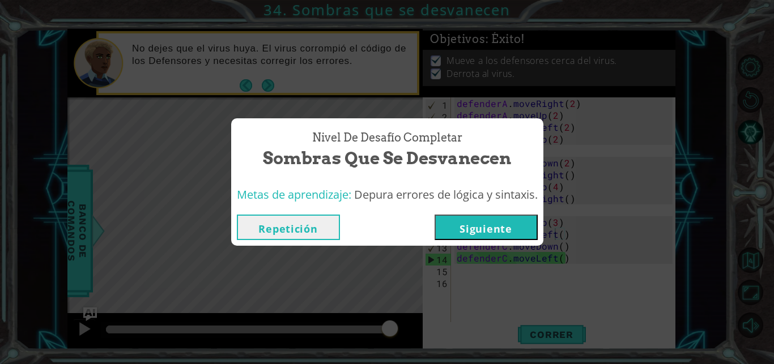
drag, startPoint x: 498, startPoint y: 212, endPoint x: 496, endPoint y: 222, distance: 10.4
click at [496, 222] on div "Repetición [GEOGRAPHIC_DATA]" at bounding box center [387, 227] width 312 height 37
click at [496, 222] on button "Siguiente" at bounding box center [486, 227] width 103 height 25
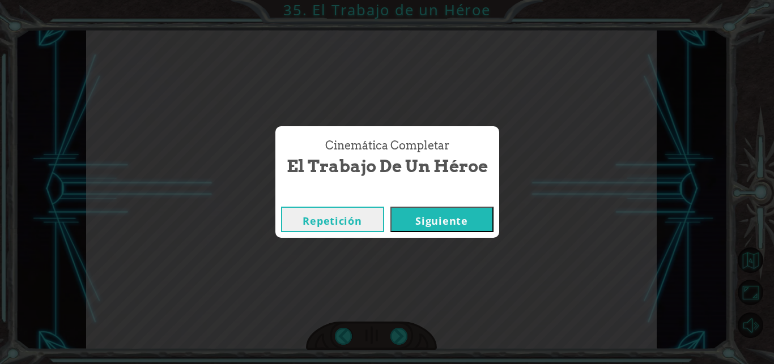
click button "Siguiente" at bounding box center [441, 219] width 103 height 25
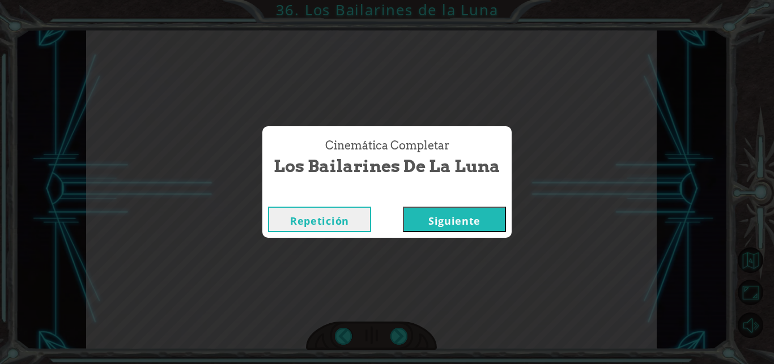
click at [403, 207] on button "Siguiente" at bounding box center [454, 219] width 103 height 25
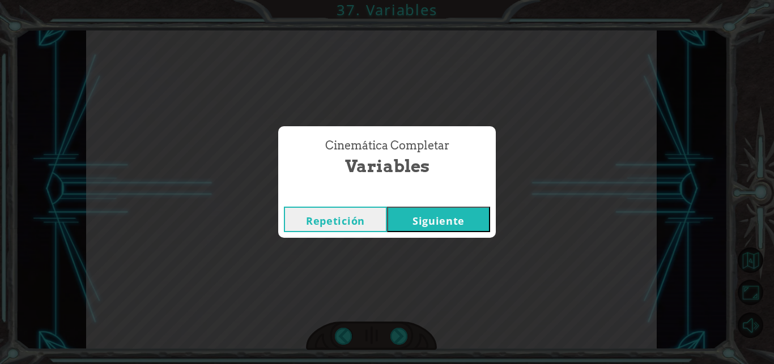
click at [387, 207] on button "Siguiente" at bounding box center [438, 219] width 103 height 25
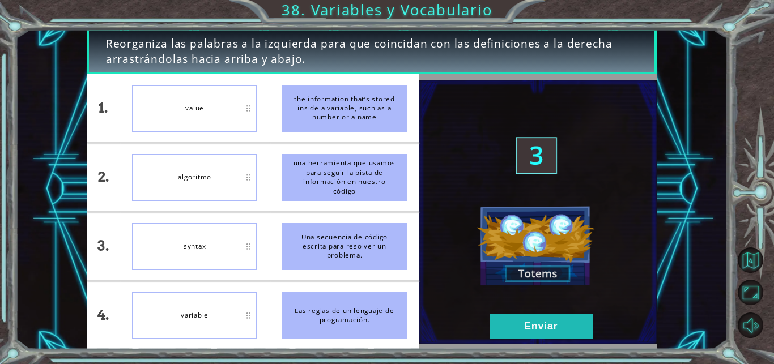
click at [201, 102] on div "value" at bounding box center [194, 108] width 125 height 47
click at [569, 326] on button "Enviar" at bounding box center [541, 326] width 103 height 25
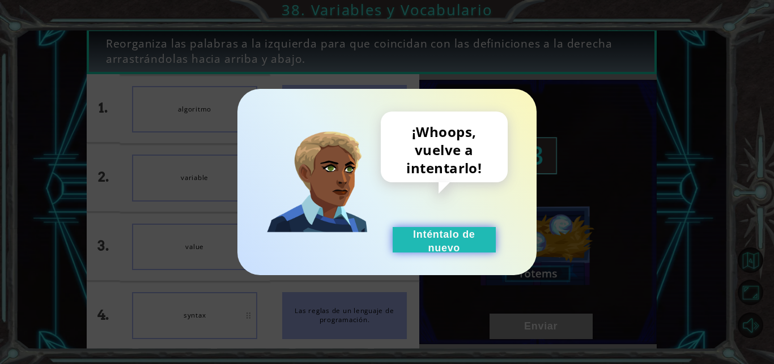
click at [451, 237] on button "Inténtalo de nuevo" at bounding box center [444, 239] width 103 height 25
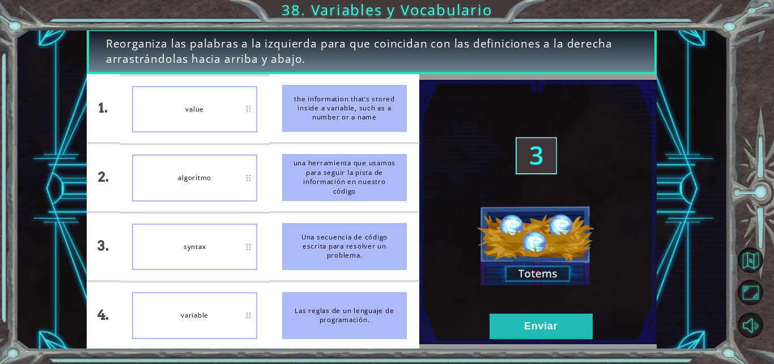
drag, startPoint x: 234, startPoint y: 234, endPoint x: 228, endPoint y: 276, distance: 42.3
click at [215, 266] on div "syntax" at bounding box center [194, 247] width 125 height 47
click at [500, 323] on button "Enviar" at bounding box center [541, 326] width 103 height 25
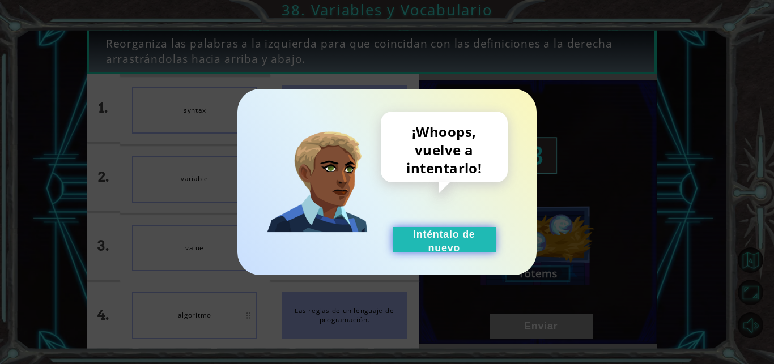
click at [421, 244] on button "Inténtalo de nuevo" at bounding box center [444, 239] width 103 height 25
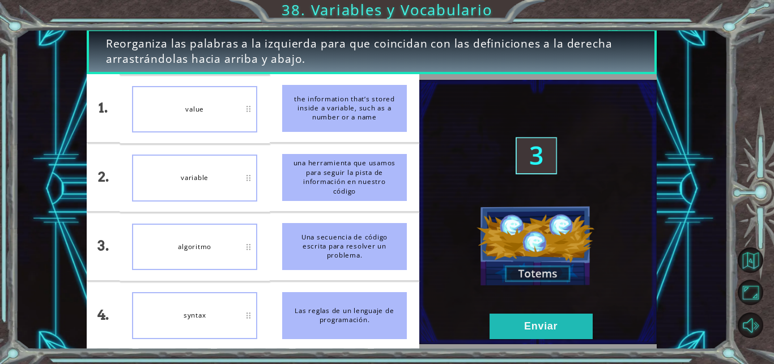
click at [536, 347] on div at bounding box center [537, 211] width 237 height 275
click at [538, 329] on button "Enviar" at bounding box center [541, 326] width 103 height 25
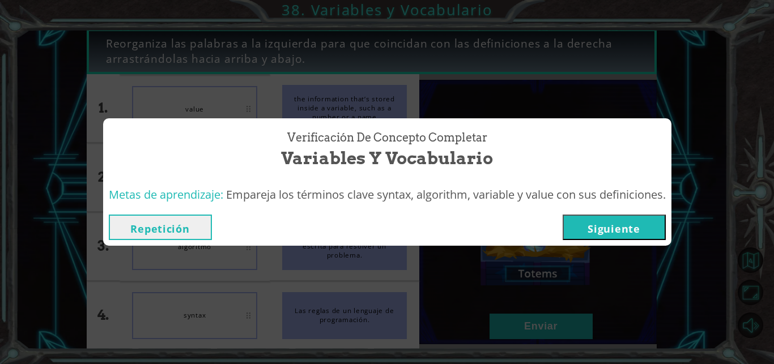
click at [590, 235] on button "Siguiente" at bounding box center [614, 227] width 103 height 25
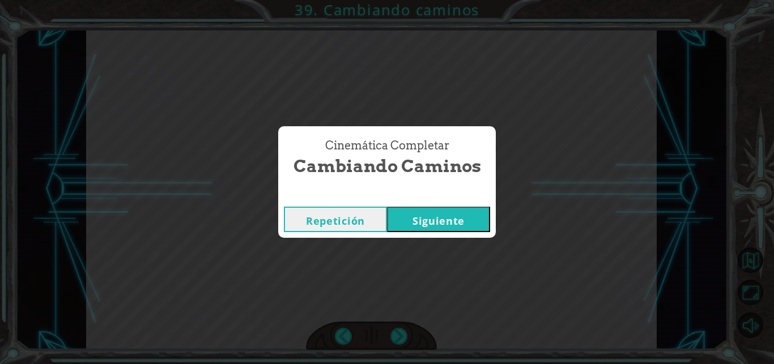
click at [387, 207] on button "Siguiente" at bounding box center [438, 219] width 103 height 25
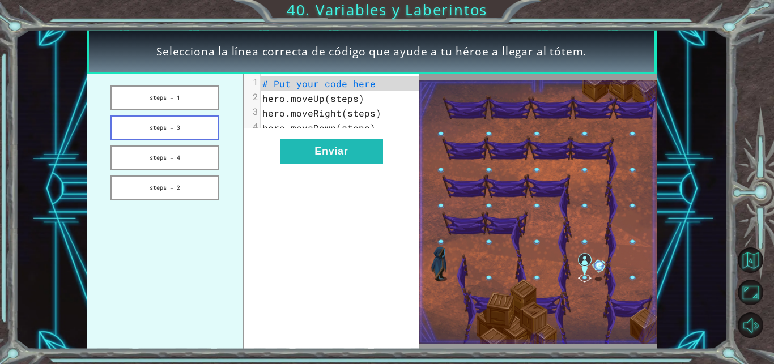
click at [189, 129] on button "steps = 3" at bounding box center [164, 128] width 109 height 24
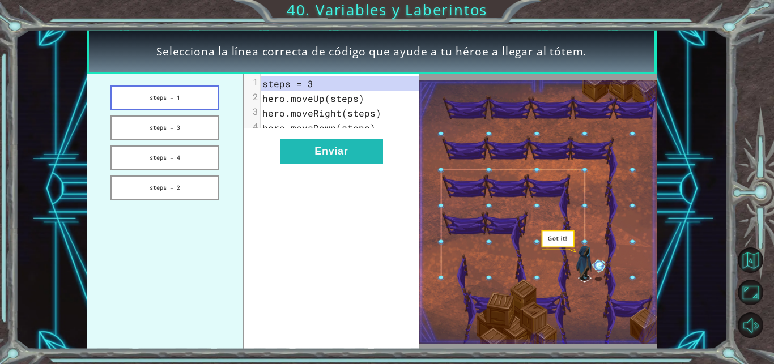
click at [148, 87] on button "steps = 1" at bounding box center [164, 98] width 109 height 24
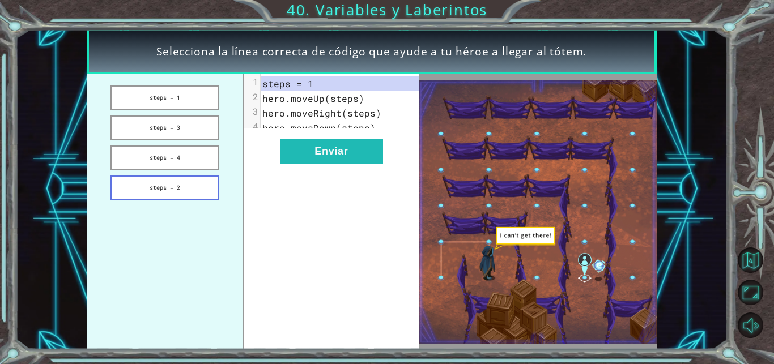
click at [176, 195] on button "steps = 2" at bounding box center [164, 188] width 109 height 24
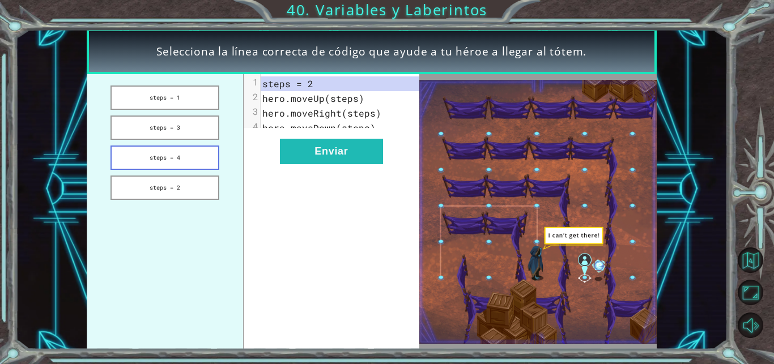
click at [138, 158] on button "steps = 4" at bounding box center [164, 158] width 109 height 24
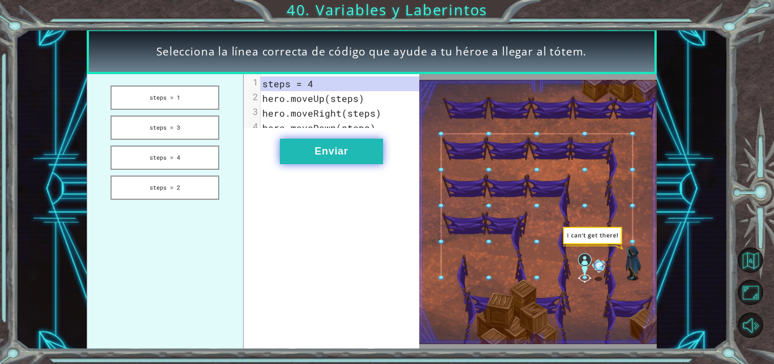
drag, startPoint x: 342, startPoint y: 176, endPoint x: 342, endPoint y: 168, distance: 8.5
click at [342, 168] on div "xxxxxxxxxx 4 1 steps = 4 2 hero.moveUp(steps) 3 hero.moveRight(steps) 4 hero.mo…" at bounding box center [332, 211] width 176 height 275
click at [342, 164] on button "Enviar" at bounding box center [331, 151] width 103 height 25
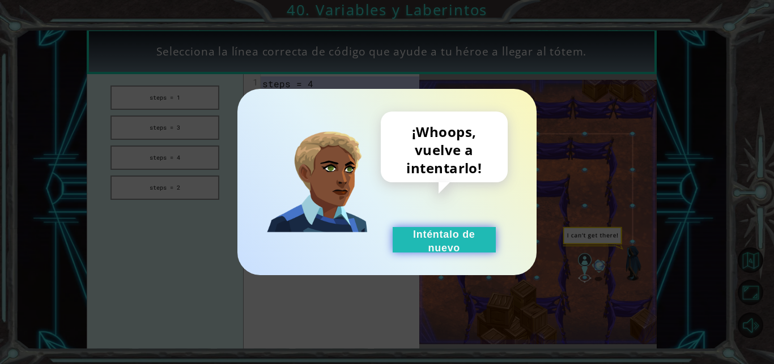
click at [474, 232] on button "Inténtalo de nuevo" at bounding box center [444, 239] width 103 height 25
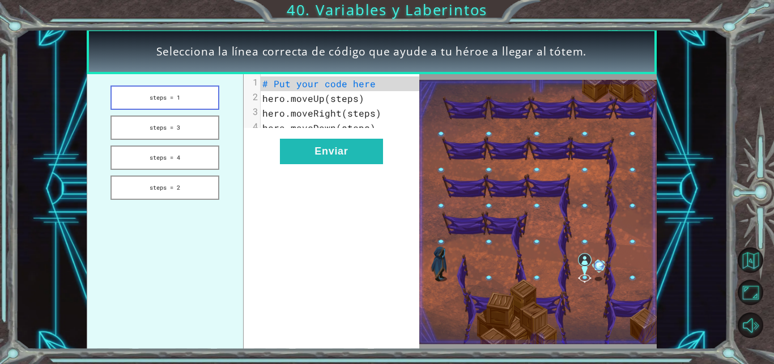
click at [182, 99] on button "steps = 1" at bounding box center [164, 98] width 109 height 24
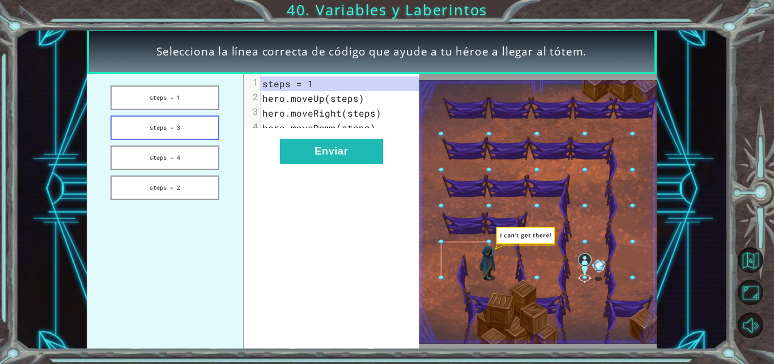
click at [190, 129] on button "steps = 3" at bounding box center [164, 128] width 109 height 24
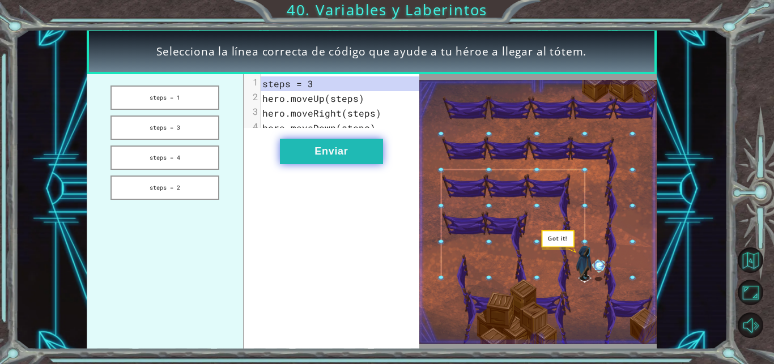
click at [305, 158] on button "Enviar" at bounding box center [331, 151] width 103 height 25
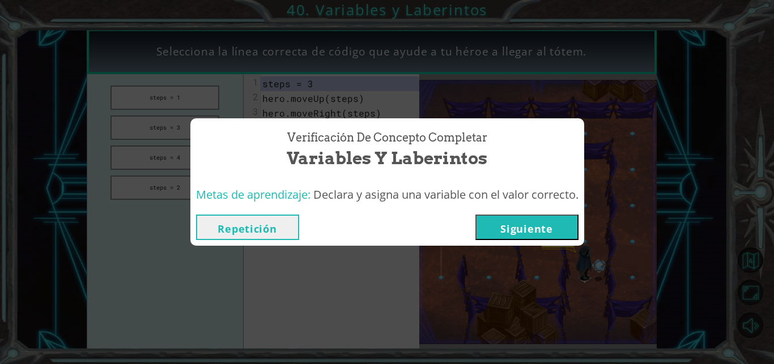
click at [552, 219] on button "Siguiente" at bounding box center [526, 227] width 103 height 25
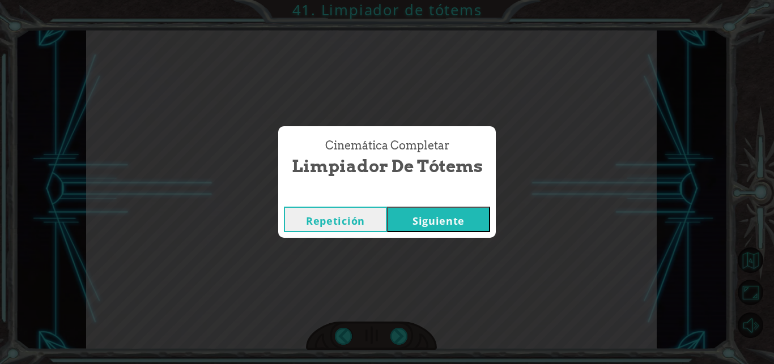
click button "Siguiente" at bounding box center [438, 219] width 103 height 25
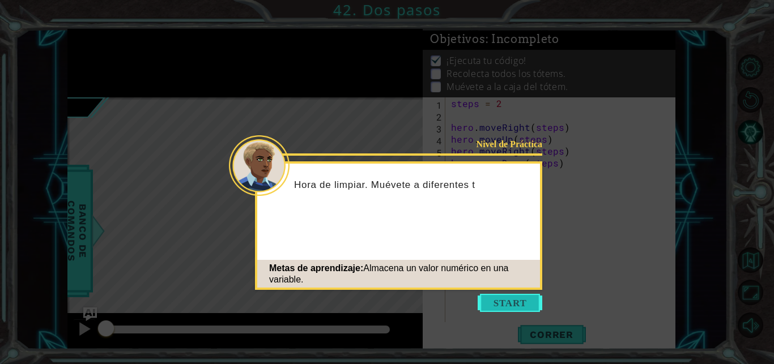
click at [491, 304] on button "Start" at bounding box center [510, 303] width 65 height 18
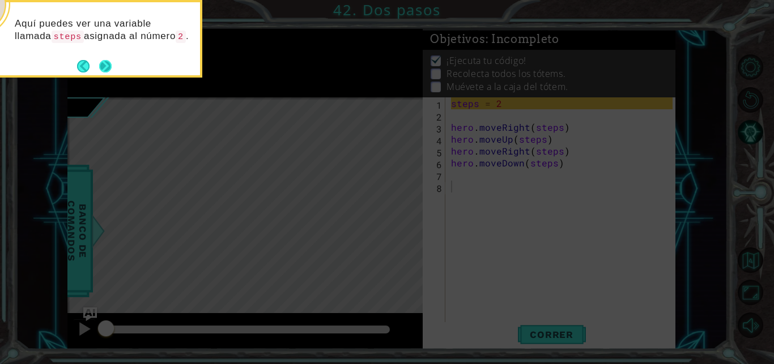
click at [104, 63] on button "Next" at bounding box center [105, 66] width 12 height 12
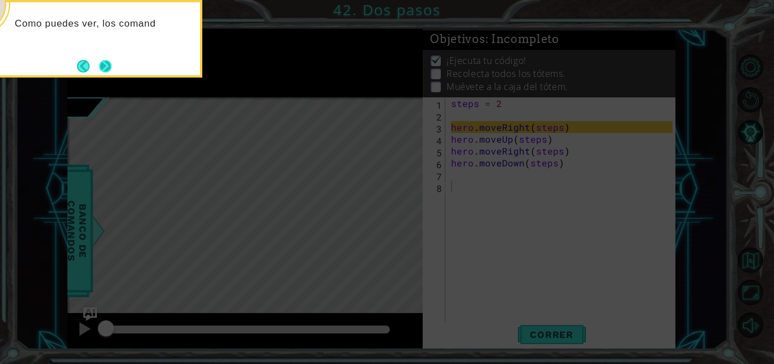
click at [99, 62] on button "Next" at bounding box center [105, 66] width 12 height 12
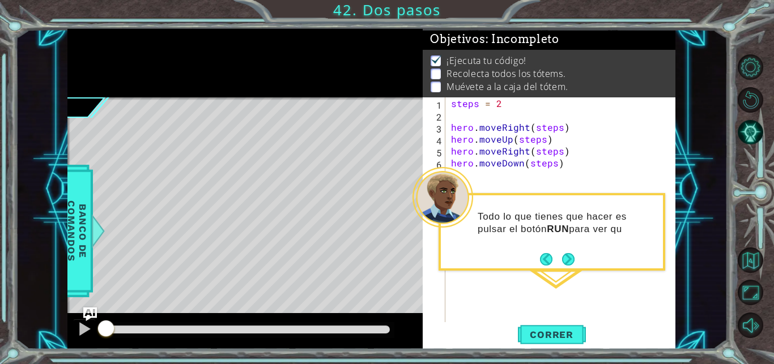
click at [564, 102] on div "steps = 2 hero . moveRight ( steps ) hero . moveUp ( steps ) hero . moveRight (…" at bounding box center [563, 222] width 229 height 250
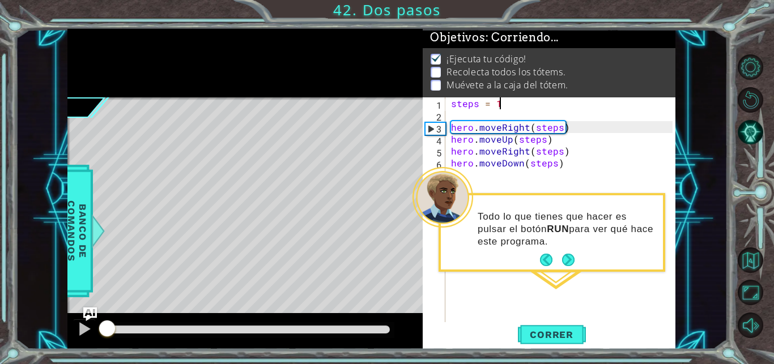
scroll to position [9, 0]
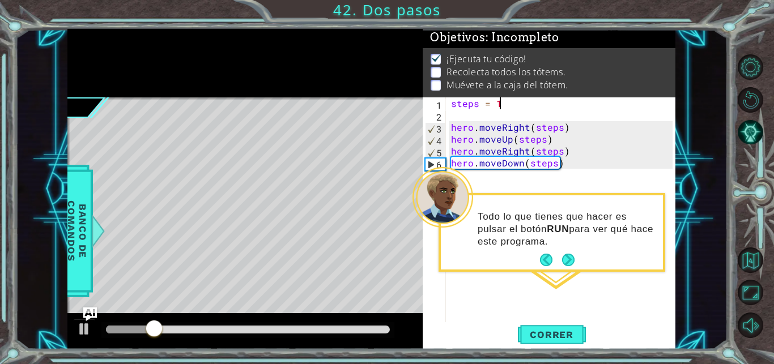
click at [562, 253] on footer at bounding box center [557, 260] width 35 height 17
click at [575, 261] on button "Next" at bounding box center [568, 260] width 13 height 13
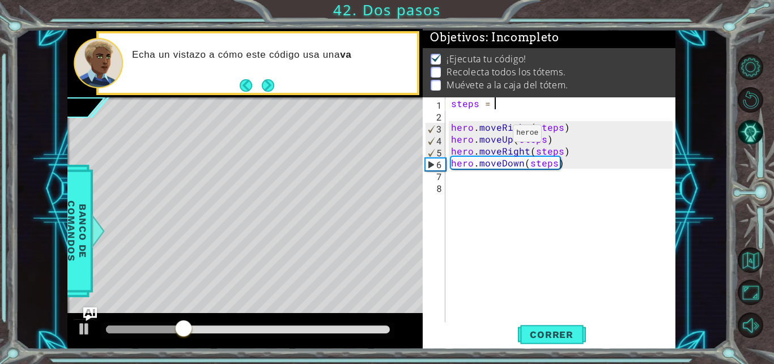
scroll to position [0, 3]
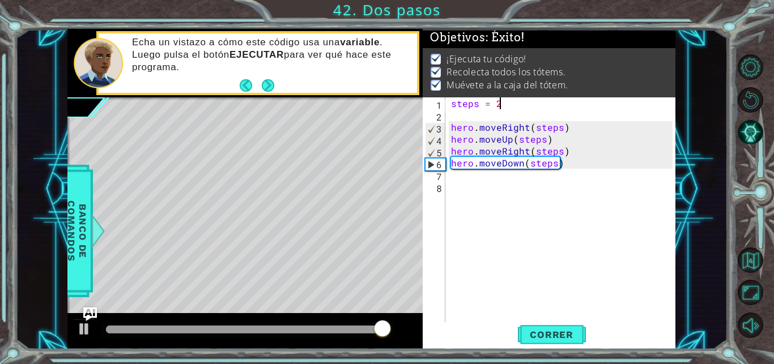
type textarea "steps = 2"
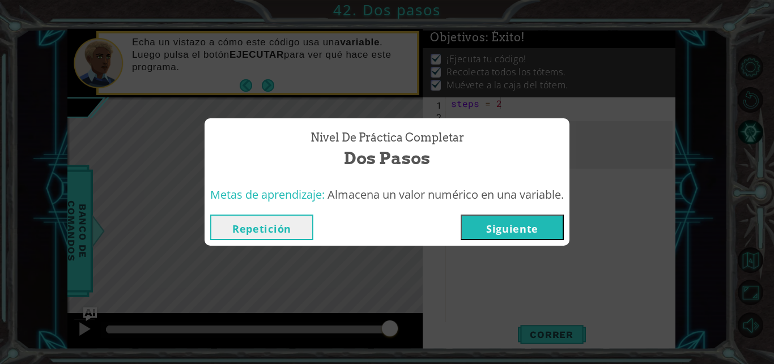
click button "Siguiente" at bounding box center [512, 227] width 103 height 25
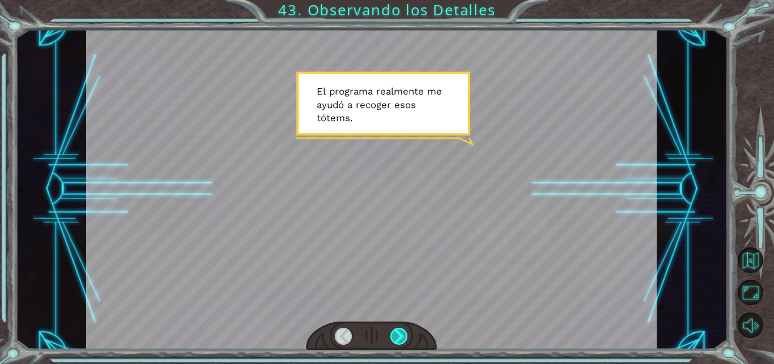
click at [396, 333] on div at bounding box center [399, 337] width 18 height 18
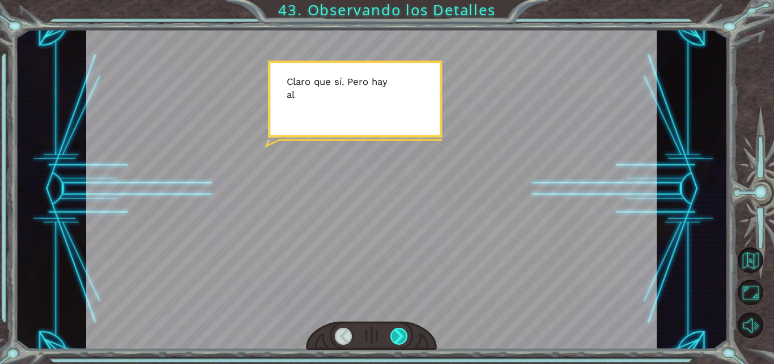
click at [396, 333] on div at bounding box center [399, 337] width 18 height 18
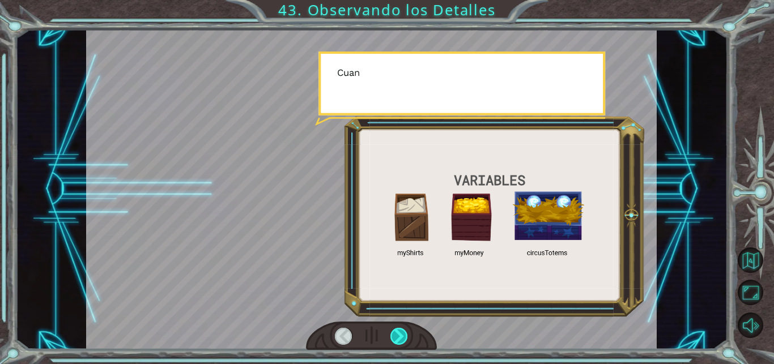
click at [396, 333] on div at bounding box center [399, 337] width 18 height 18
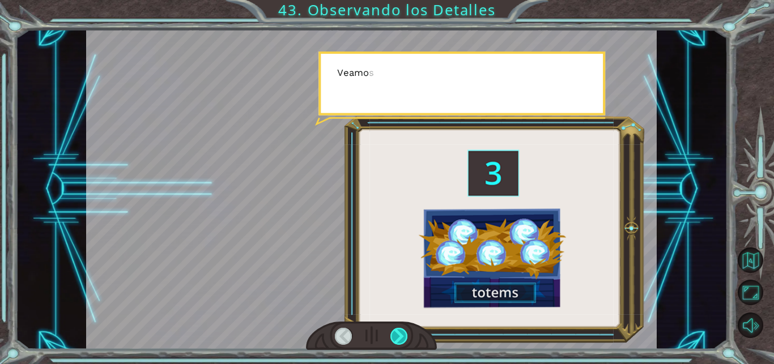
click at [396, 333] on div at bounding box center [399, 337] width 18 height 18
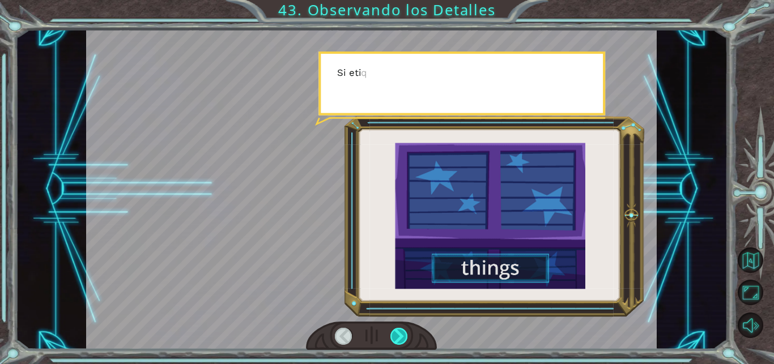
click at [396, 333] on div at bounding box center [399, 337] width 18 height 18
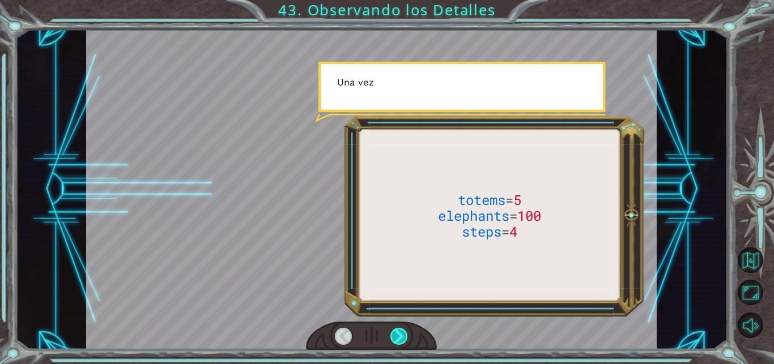
click at [396, 333] on div at bounding box center [399, 337] width 18 height 18
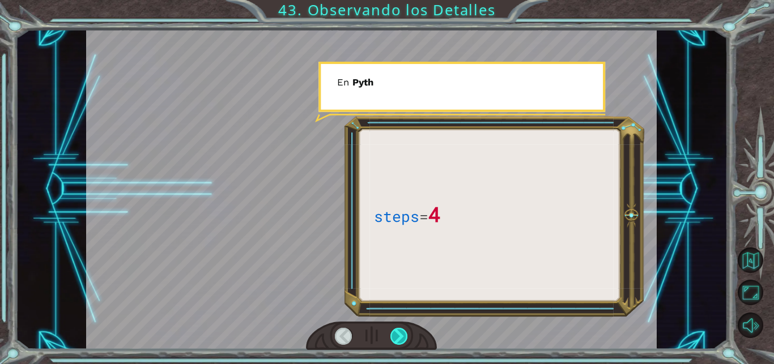
click at [396, 333] on div at bounding box center [399, 337] width 18 height 18
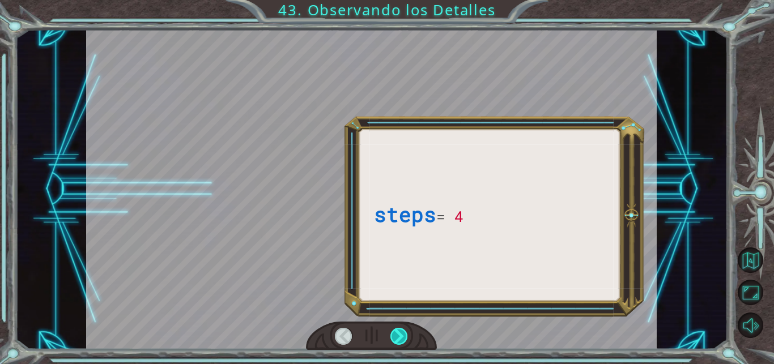
click at [396, 333] on div at bounding box center [399, 337] width 18 height 18
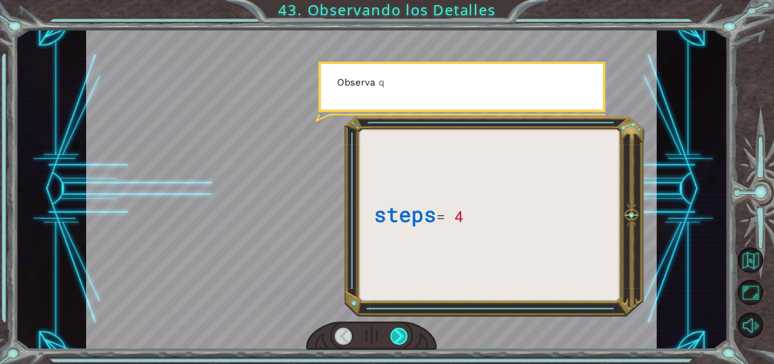
click at [396, 333] on div at bounding box center [399, 337] width 18 height 18
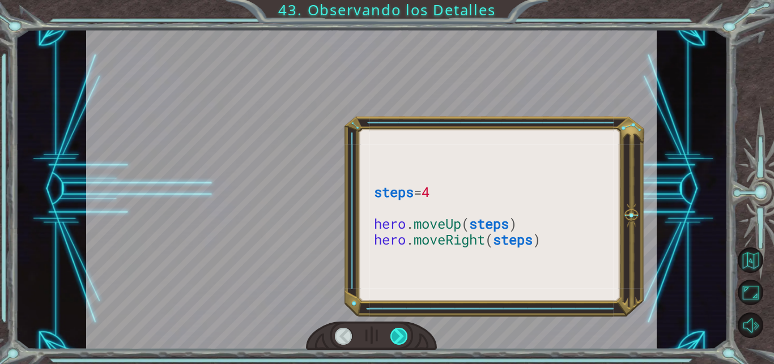
click at [396, 333] on div at bounding box center [399, 337] width 18 height 18
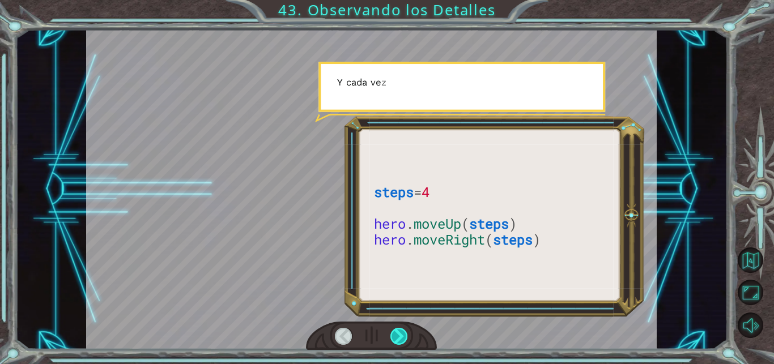
click at [396, 333] on div at bounding box center [399, 337] width 18 height 18
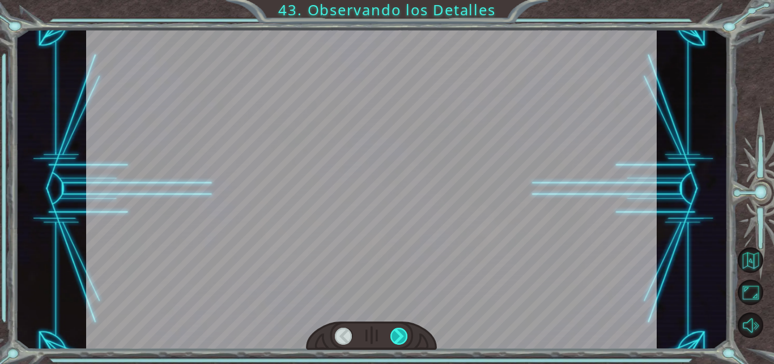
click at [396, 333] on div at bounding box center [399, 337] width 18 height 18
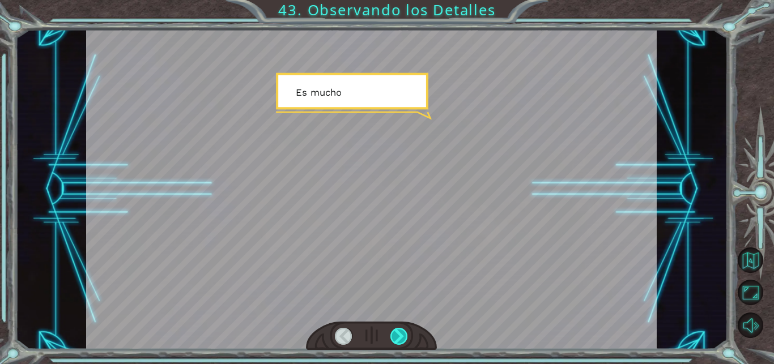
click at [396, 333] on div at bounding box center [399, 337] width 18 height 18
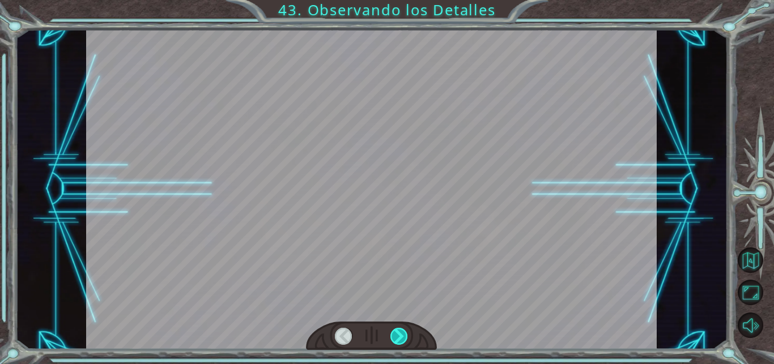
click at [396, 333] on div at bounding box center [399, 337] width 18 height 18
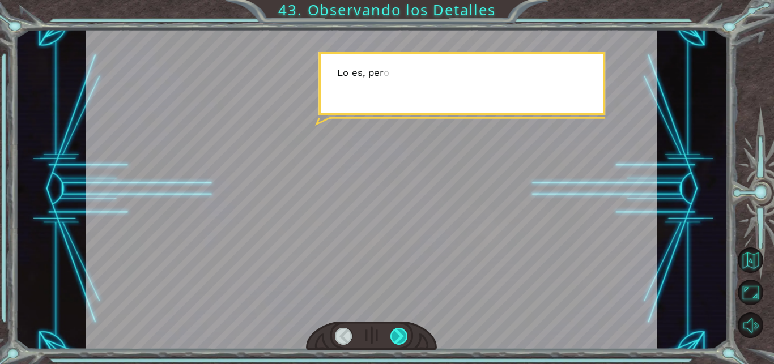
click at [396, 333] on div at bounding box center [399, 337] width 18 height 18
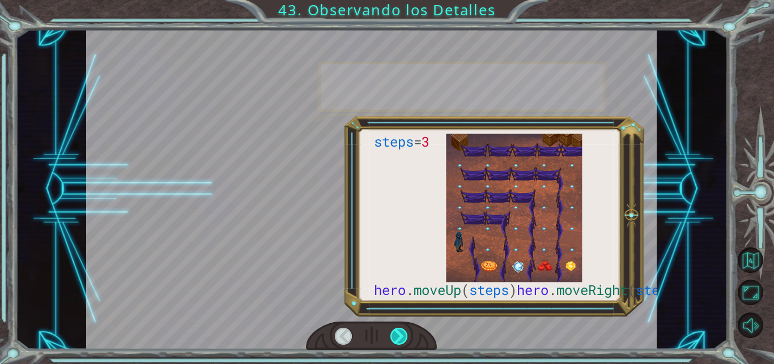
click at [396, 333] on div at bounding box center [399, 337] width 18 height 18
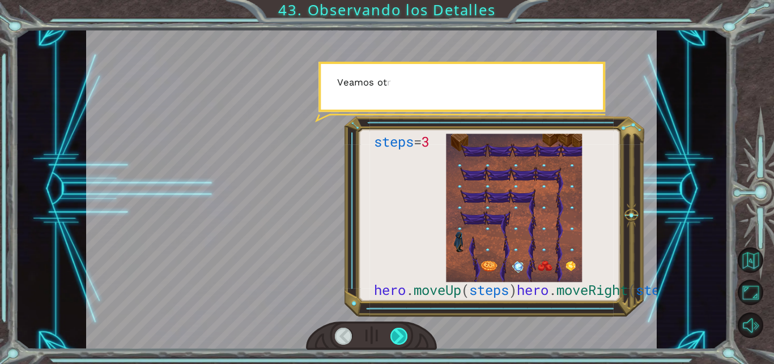
click at [396, 333] on div at bounding box center [399, 337] width 18 height 18
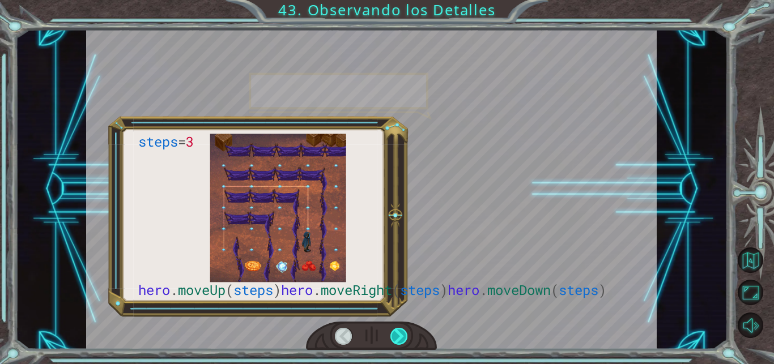
click at [396, 333] on div at bounding box center [399, 337] width 18 height 18
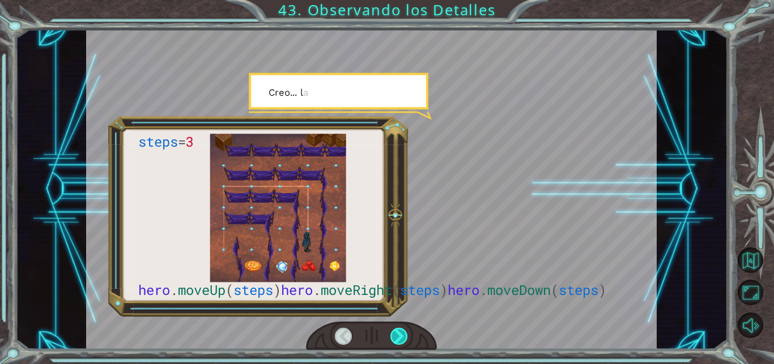
click at [396, 333] on div at bounding box center [399, 337] width 18 height 18
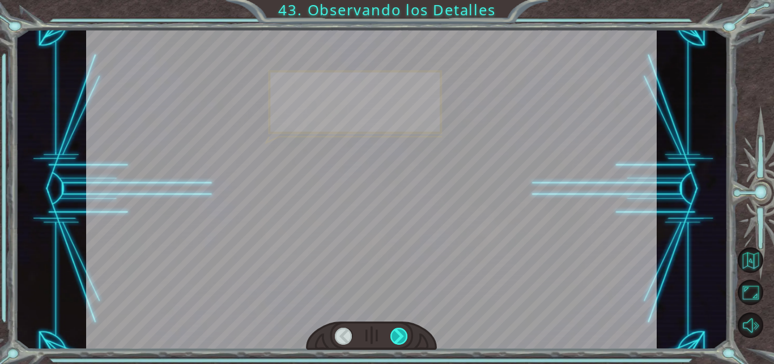
click at [396, 333] on div at bounding box center [399, 337] width 18 height 18
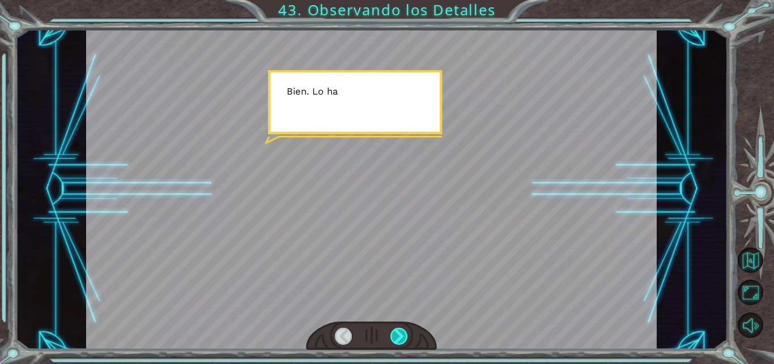
click at [396, 333] on div at bounding box center [399, 337] width 18 height 18
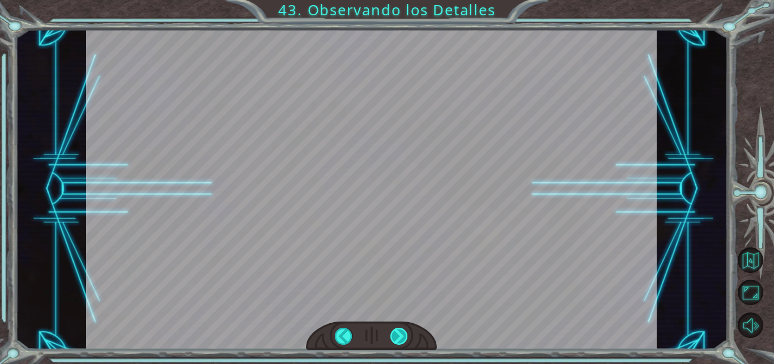
click at [396, 333] on div at bounding box center [399, 337] width 18 height 18
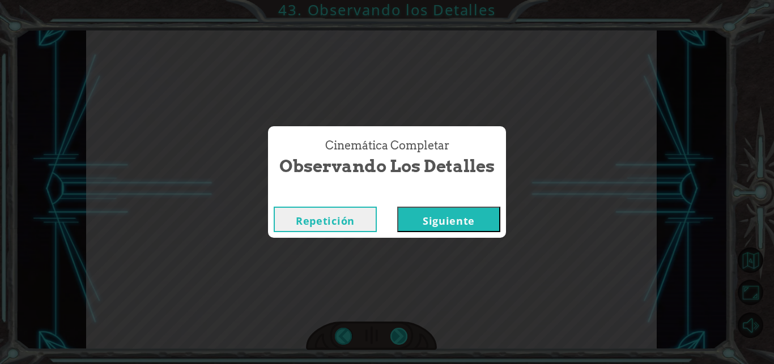
click at [396, 333] on div "Cinemática Completar Observando los Detalles Repetición [GEOGRAPHIC_DATA]" at bounding box center [387, 182] width 774 height 364
click at [452, 224] on button "Siguiente" at bounding box center [448, 219] width 103 height 25
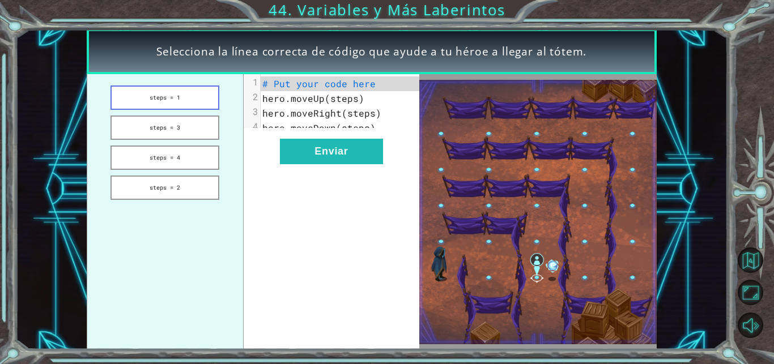
click at [156, 105] on button "steps = 1" at bounding box center [164, 98] width 109 height 24
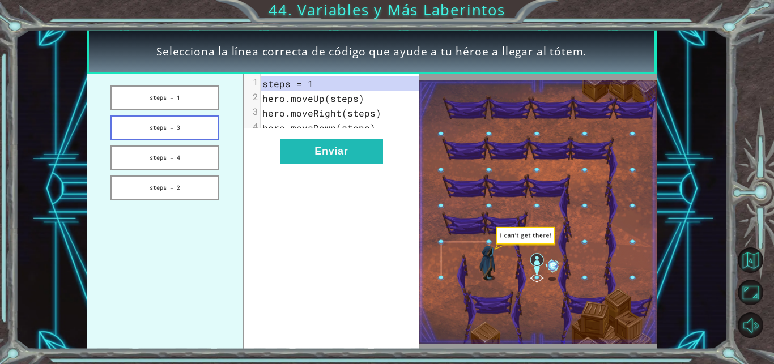
click at [159, 135] on button "steps = 3" at bounding box center [164, 128] width 109 height 24
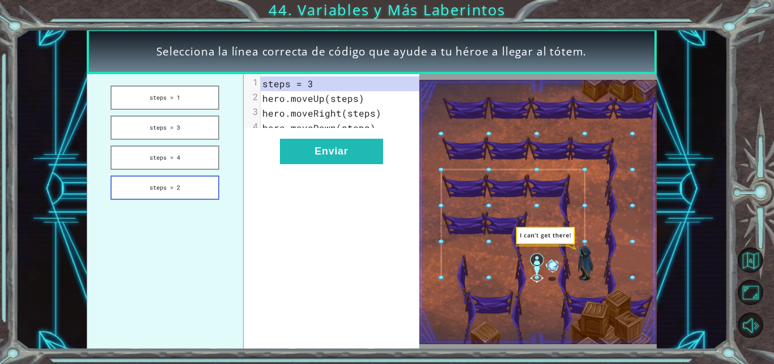
click at [159, 178] on button "steps = 2" at bounding box center [164, 188] width 109 height 24
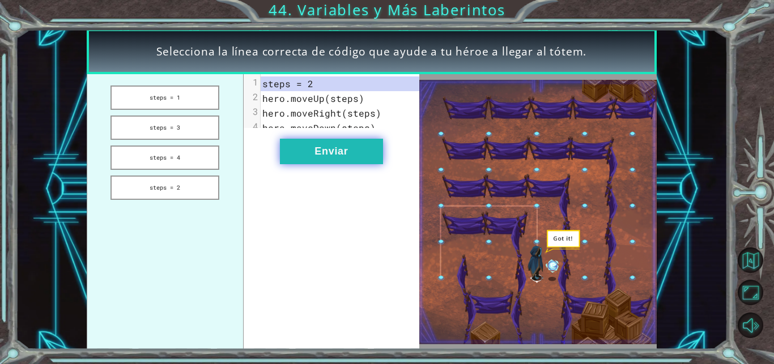
click at [331, 149] on button "Enviar" at bounding box center [331, 151] width 103 height 25
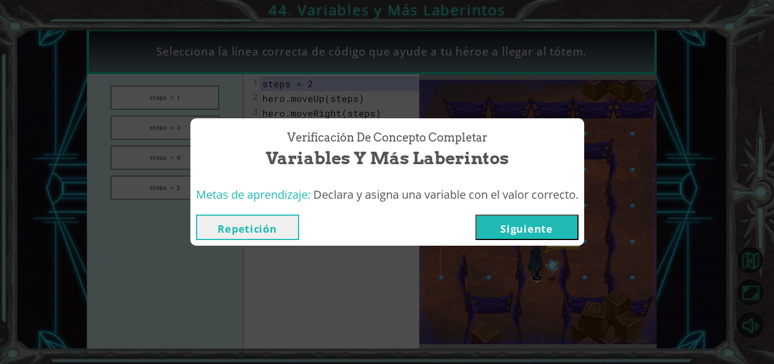
click at [517, 231] on button "Siguiente" at bounding box center [526, 227] width 103 height 25
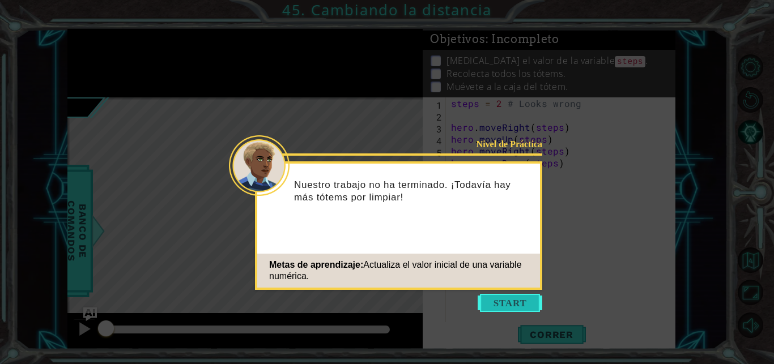
click at [497, 309] on button "Start" at bounding box center [510, 303] width 65 height 18
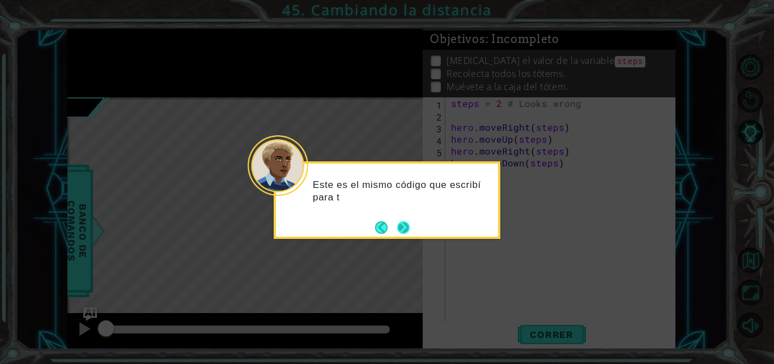
click at [410, 230] on button "Next" at bounding box center [404, 228] width 14 height 14
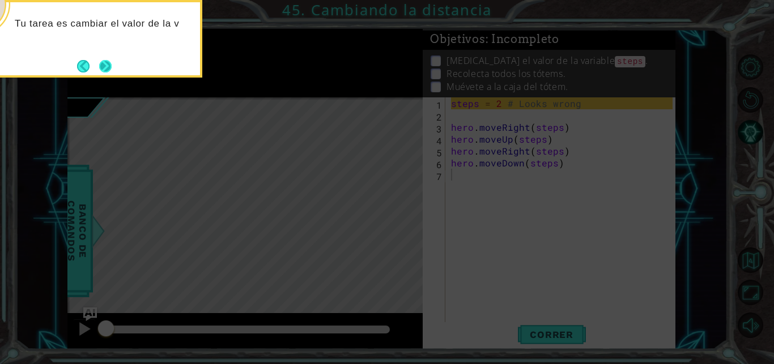
click at [108, 59] on button "Next" at bounding box center [105, 65] width 13 height 13
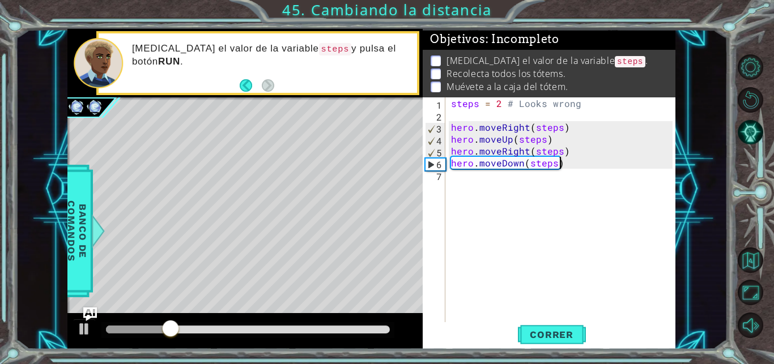
click at [559, 167] on div "steps = 2 # Looks wrong hero . moveRight ( steps ) hero . moveUp ( steps ) hero…" at bounding box center [563, 222] width 229 height 250
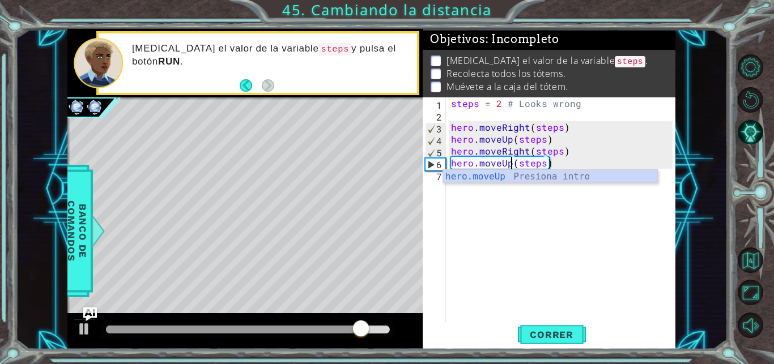
click at [565, 127] on div "steps = 2 # Looks wrong hero . moveRight ( steps ) hero . moveUp ( steps ) hero…" at bounding box center [563, 222] width 229 height 250
type textarea "hero.moveRight(steps)"
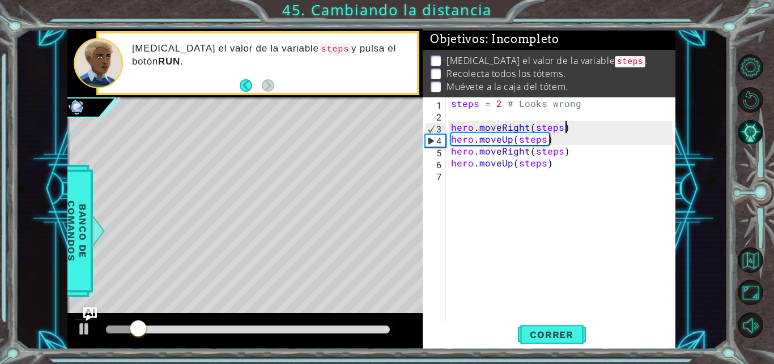
click at [523, 178] on div "steps = 2 # Looks wrong hero . moveRight ( steps ) hero . moveUp ( steps ) hero…" at bounding box center [563, 222] width 229 height 250
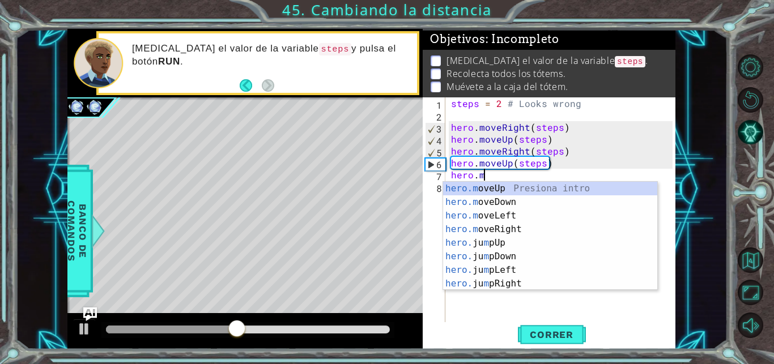
scroll to position [0, 2]
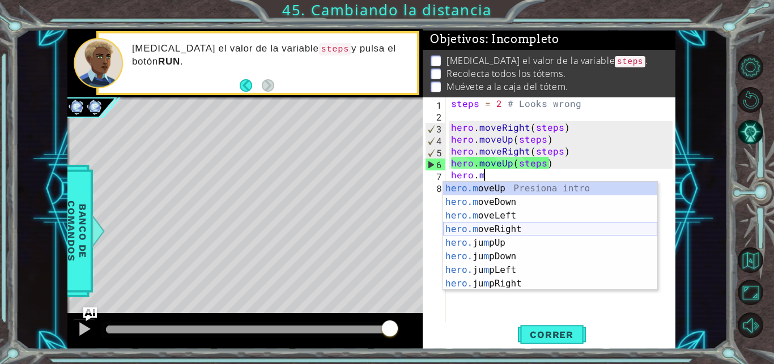
click at [495, 228] on div "hero.m oveUp Presiona intro hero.m oveDown Presiona intro hero.m oveLeft Presio…" at bounding box center [550, 250] width 214 height 136
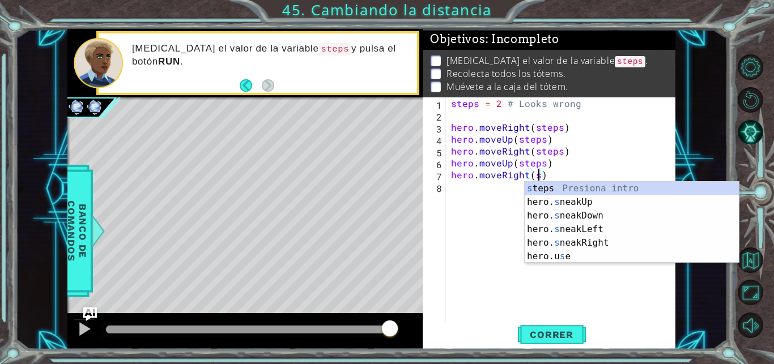
scroll to position [0, 6]
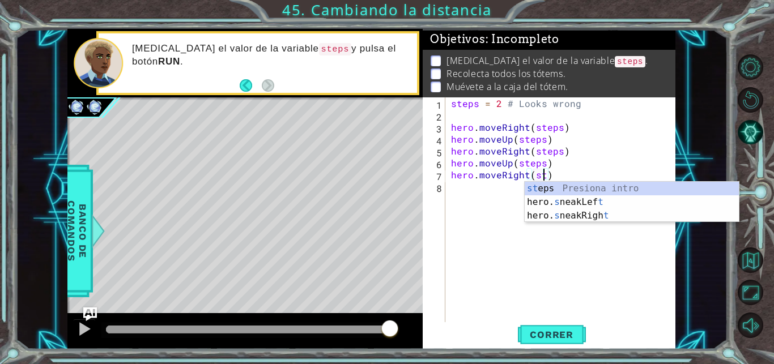
type textarea "hero.moveRight(steps)"
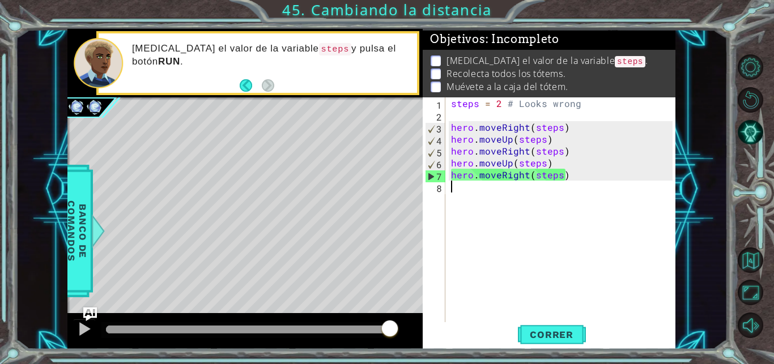
scroll to position [0, 0]
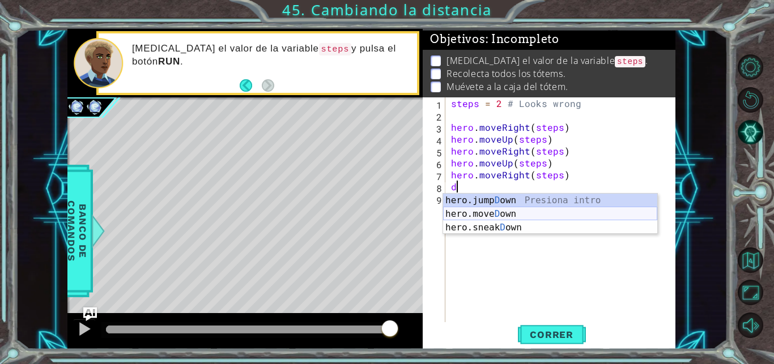
click at [553, 208] on div "hero.jump D own Presiona intro hero.move D own Presiona intro hero.sneak D own …" at bounding box center [550, 228] width 214 height 68
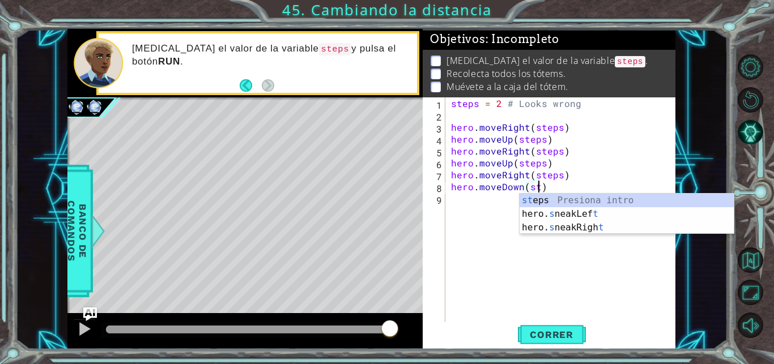
scroll to position [0, 5]
type textarea "hero.moveDown(steps)"
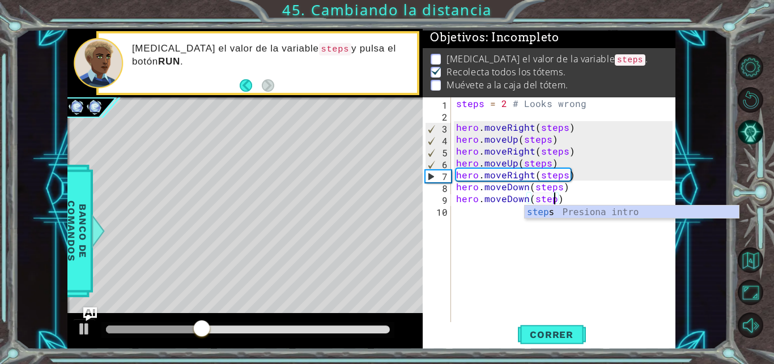
scroll to position [0, 6]
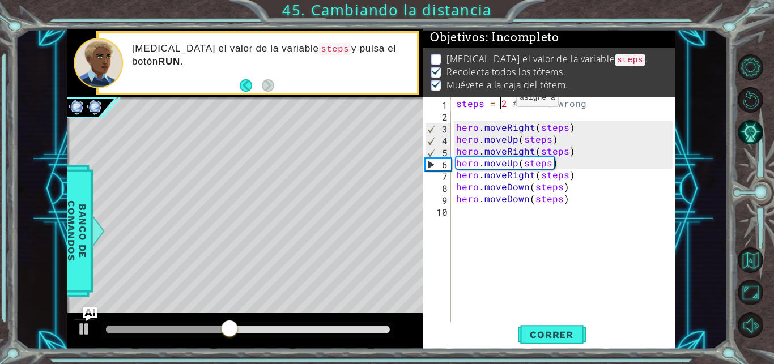
click at [503, 101] on div "steps = 2 # Looks wrong hero . moveRight ( steps ) hero . moveUp ( steps ) hero…" at bounding box center [566, 222] width 224 height 250
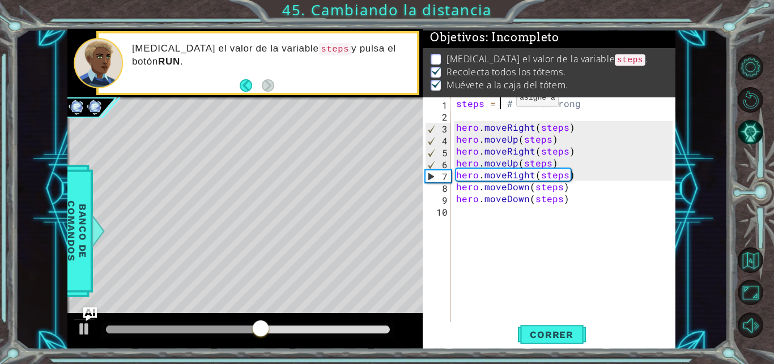
scroll to position [0, 3]
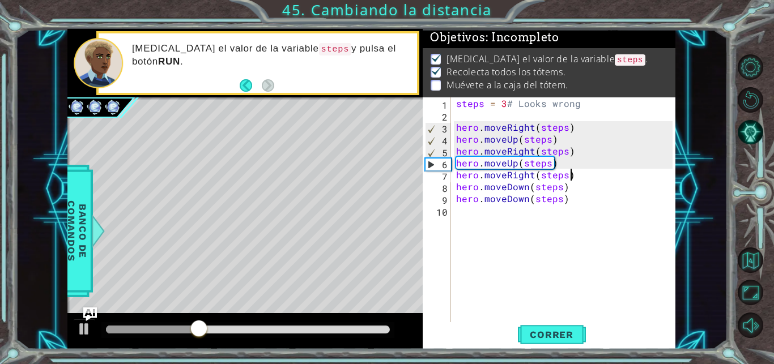
click at [587, 178] on div "steps = 3 # Looks wrong hero . moveRight ( steps ) hero . moveUp ( steps ) hero…" at bounding box center [566, 222] width 224 height 250
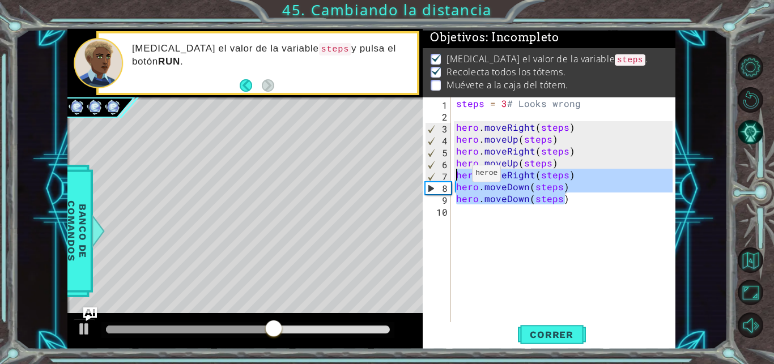
drag, startPoint x: 569, startPoint y: 201, endPoint x: 458, endPoint y: 176, distance: 113.3
click at [458, 176] on div "steps = 3 # Looks wrong hero . moveRight ( steps ) hero . moveUp ( steps ) hero…" at bounding box center [566, 222] width 224 height 250
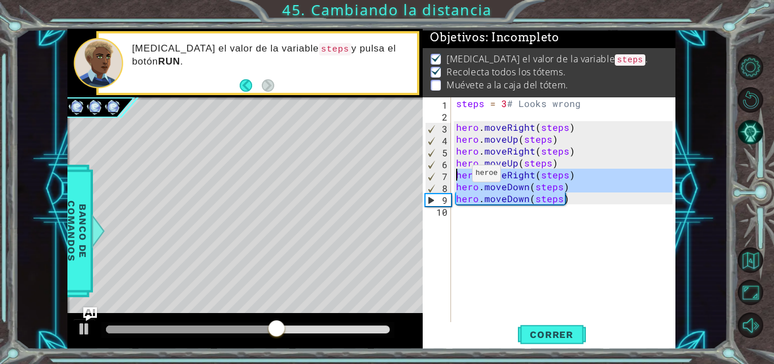
click at [458, 176] on div "steps = 3 # Looks wrong hero . moveRight ( steps ) hero . moveUp ( steps ) hero…" at bounding box center [563, 210] width 219 height 226
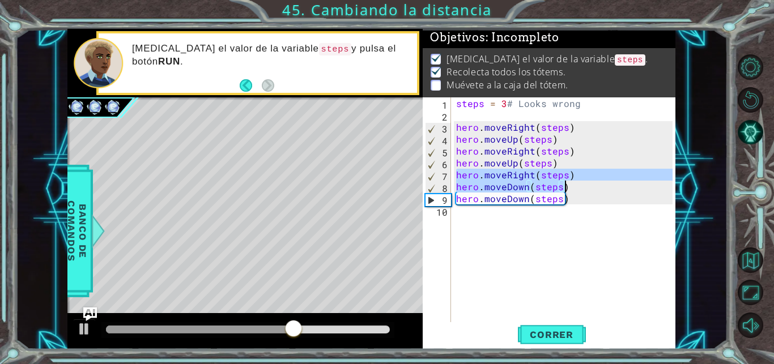
drag, startPoint x: 458, startPoint y: 176, endPoint x: 578, endPoint y: 188, distance: 120.1
click at [578, 188] on div "steps = 3 # Looks wrong hero . moveRight ( steps ) hero . moveUp ( steps ) hero…" at bounding box center [566, 222] width 224 height 250
type textarea "hero.moveRight(steps) hero.moveDown(steps)"
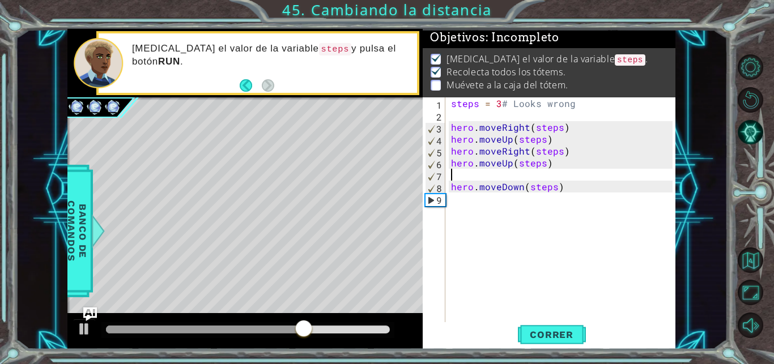
type textarea "hero.moveUp(steps)"
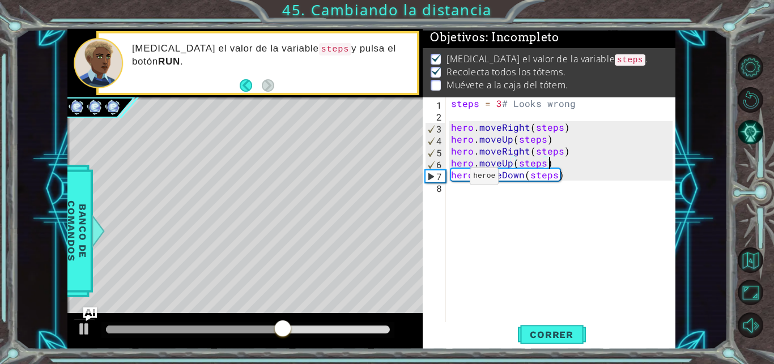
click at [445, 184] on div "8" at bounding box center [435, 188] width 20 height 12
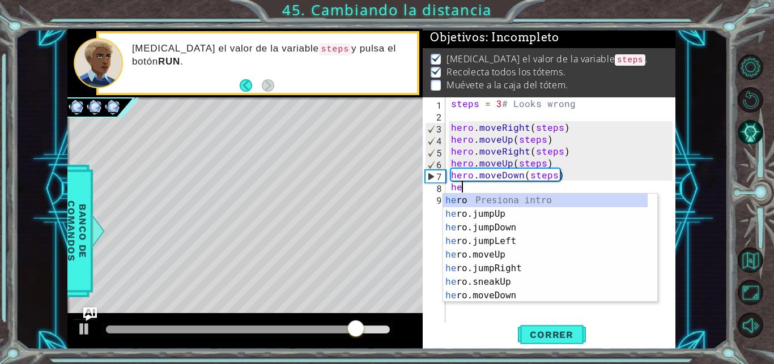
scroll to position [82, 0]
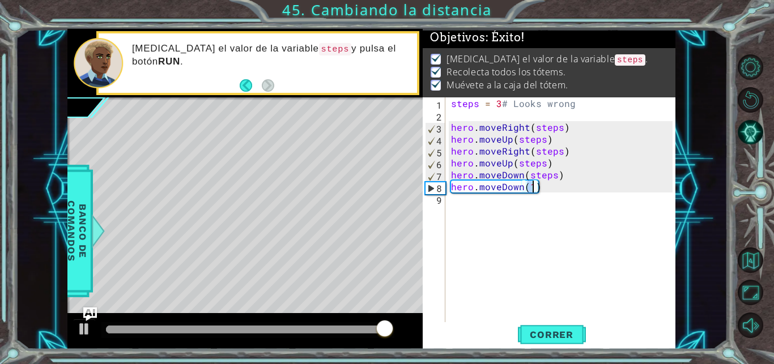
type textarea "hero.moveDown(1)"
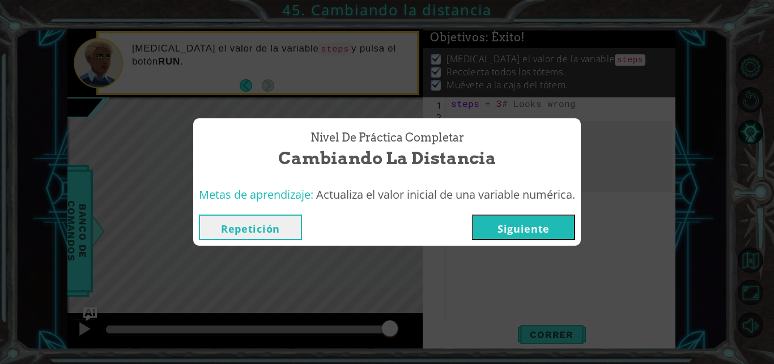
click button "Siguiente" at bounding box center [523, 227] width 103 height 25
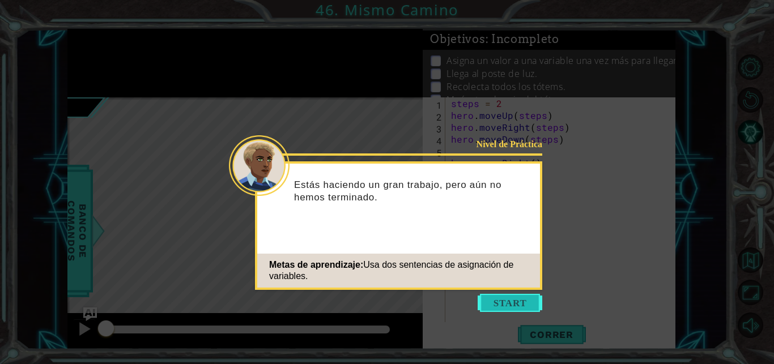
click at [490, 301] on button "Start" at bounding box center [510, 303] width 65 height 18
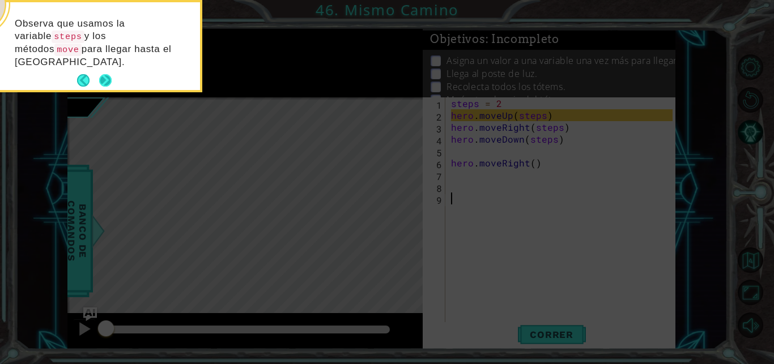
click at [101, 74] on button "Next" at bounding box center [105, 80] width 12 height 12
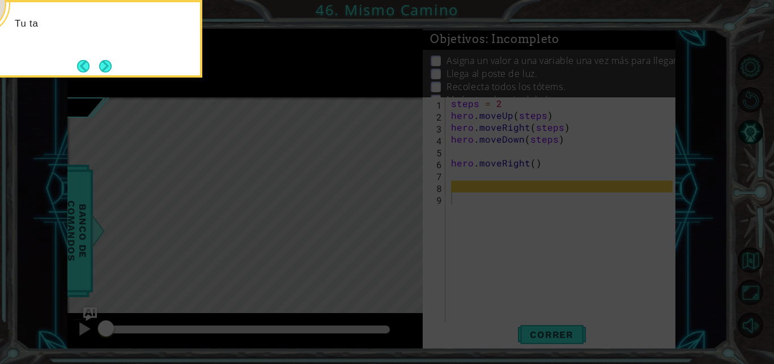
click at [101, 67] on button "Next" at bounding box center [105, 66] width 18 height 18
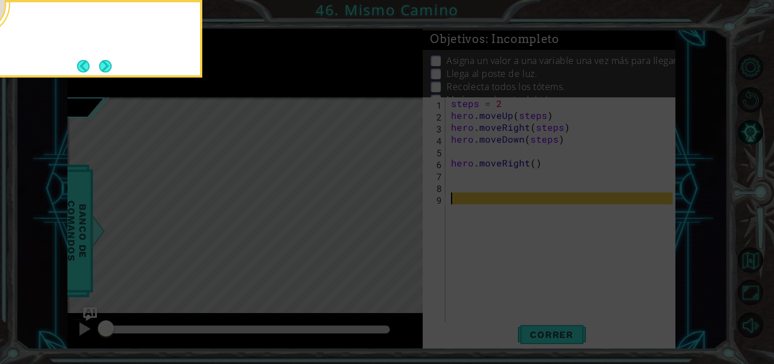
click at [101, 67] on button "Next" at bounding box center [105, 66] width 12 height 12
click at [101, 67] on div "1 ההההההההההההההההההההההההההההההההההההההההההההההההההההההההההההההההההההההההההההה…" at bounding box center [387, 182] width 774 height 364
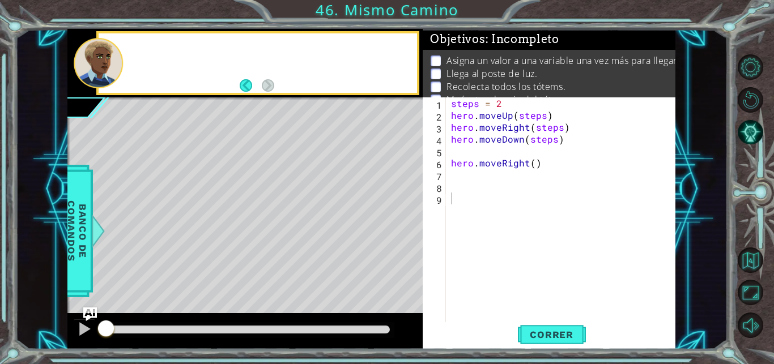
click at [101, 67] on div at bounding box center [98, 63] width 49 height 50
click at [568, 334] on span "Correr" at bounding box center [551, 334] width 66 height 11
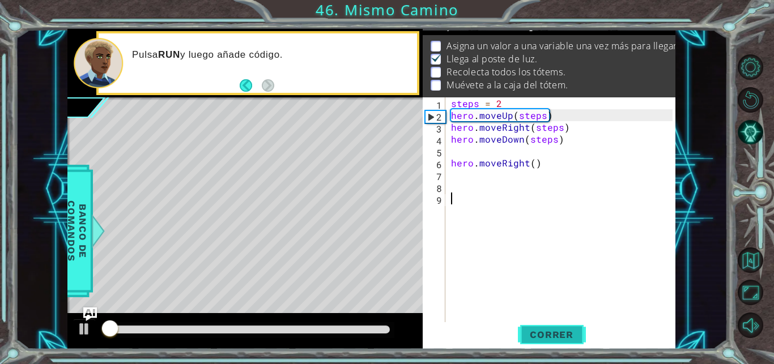
scroll to position [15, 0]
click at [568, 334] on span "Correr" at bounding box center [551, 334] width 66 height 11
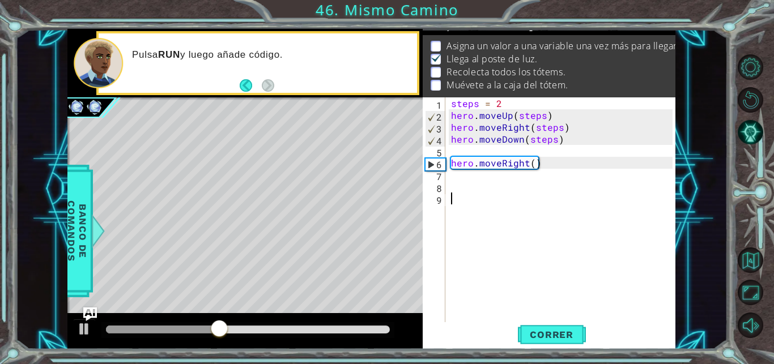
click at [525, 98] on div "steps = 2 hero . moveUp ( steps ) hero . moveRight ( steps ) hero . moveDown ( …" at bounding box center [563, 222] width 229 height 250
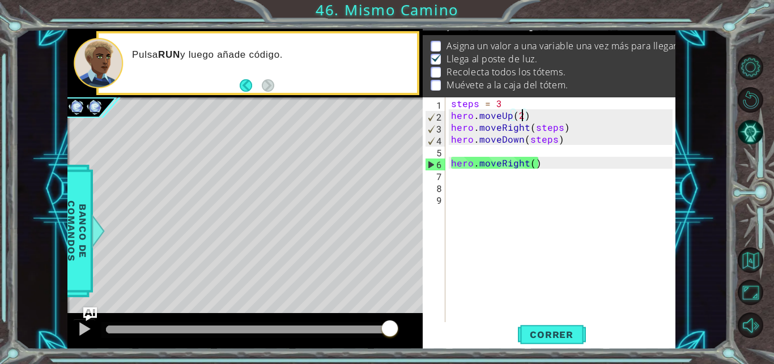
type textarea "hero.moveUp(2)"
